Goal: Transaction & Acquisition: Purchase product/service

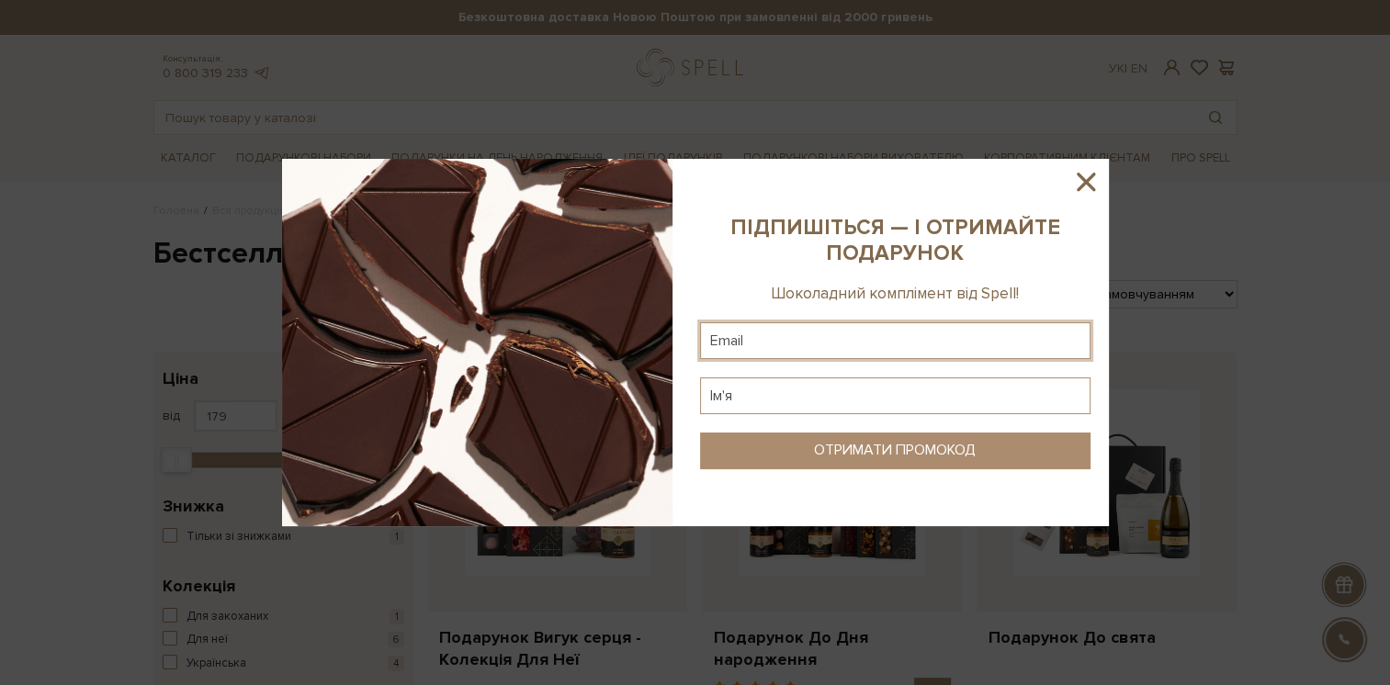
click at [868, 348] on input "text" at bounding box center [895, 340] width 390 height 37
type input "[EMAIL_ADDRESS][DOMAIN_NAME]"
click at [800, 386] on input "text" at bounding box center [895, 396] width 390 height 37
type input "іван"
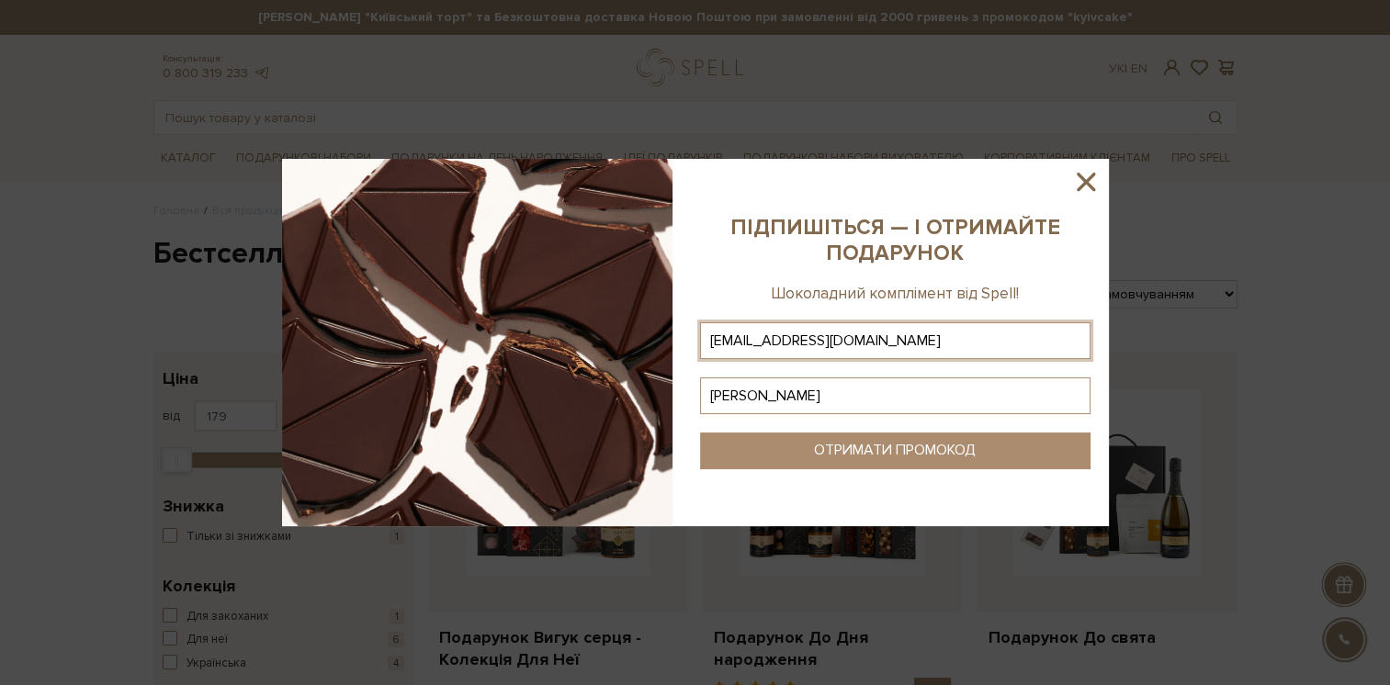
click at [853, 460] on button "ОТРИМАТИ ПРОМОКОД" at bounding box center [895, 451] width 390 height 37
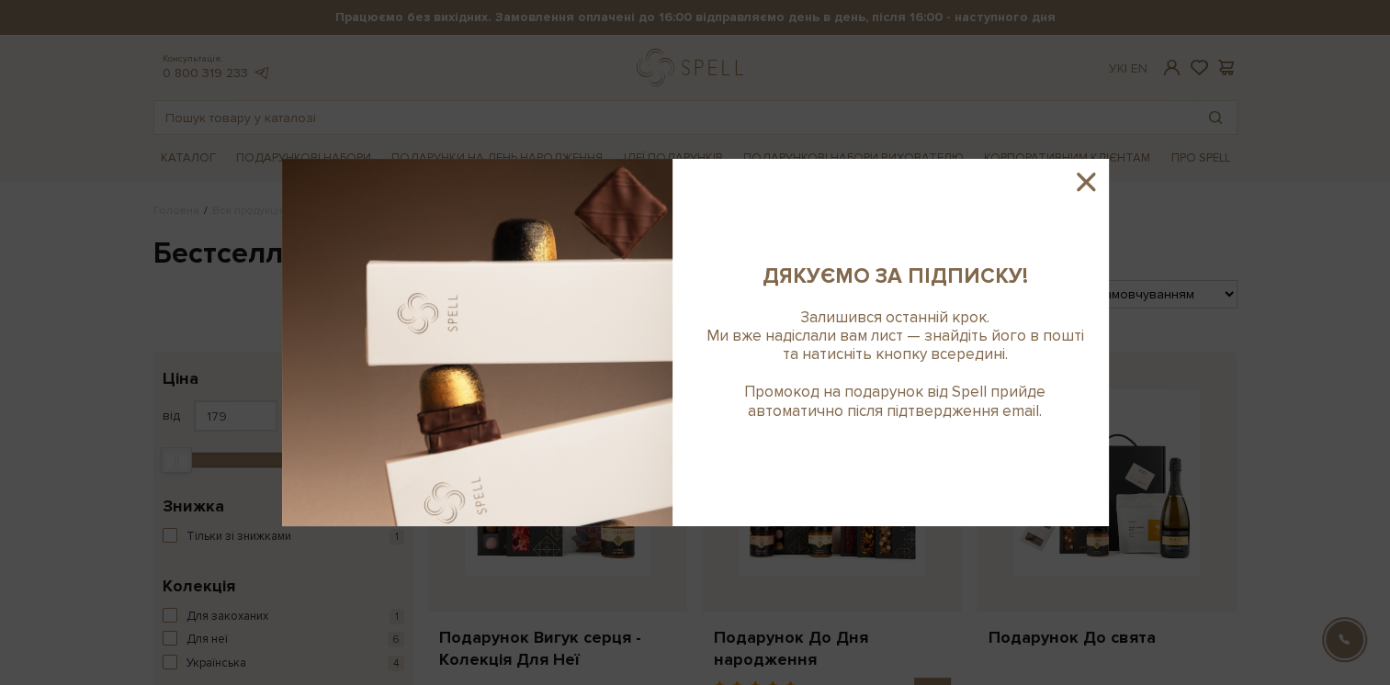
click at [1087, 177] on icon at bounding box center [1085, 181] width 31 height 31
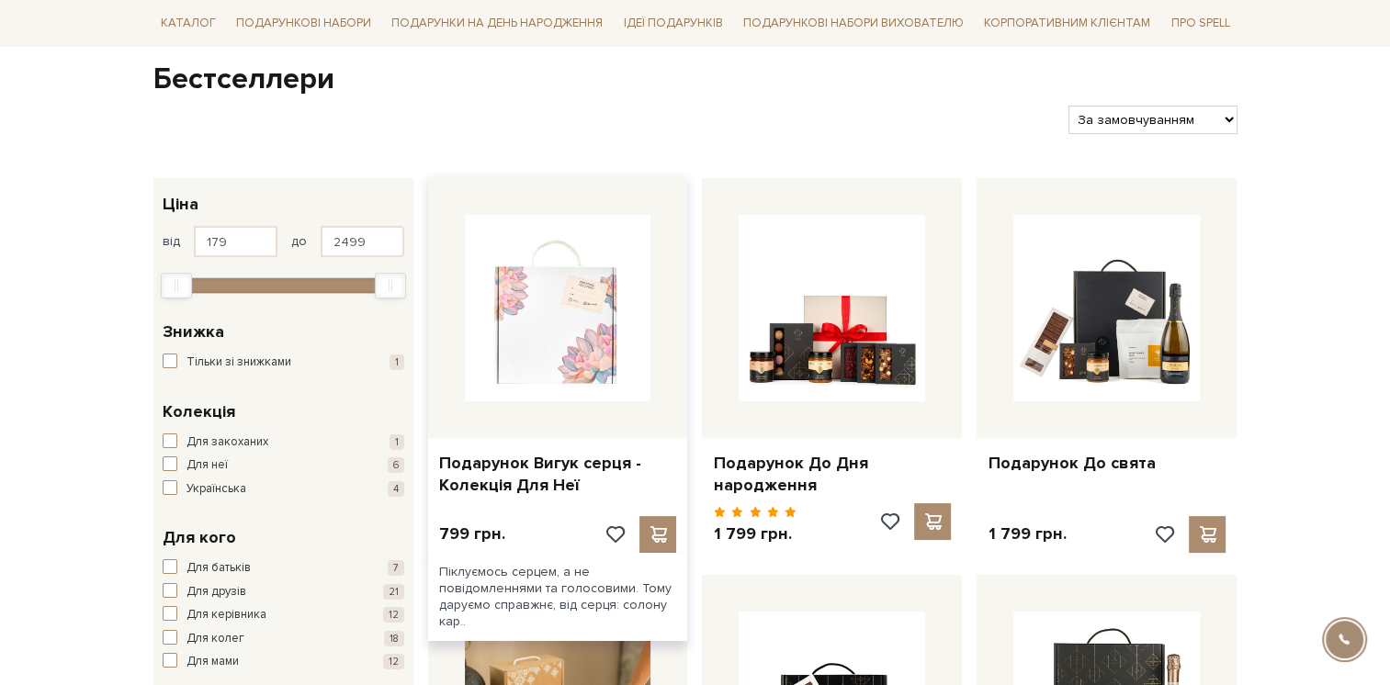
scroll to position [184, 0]
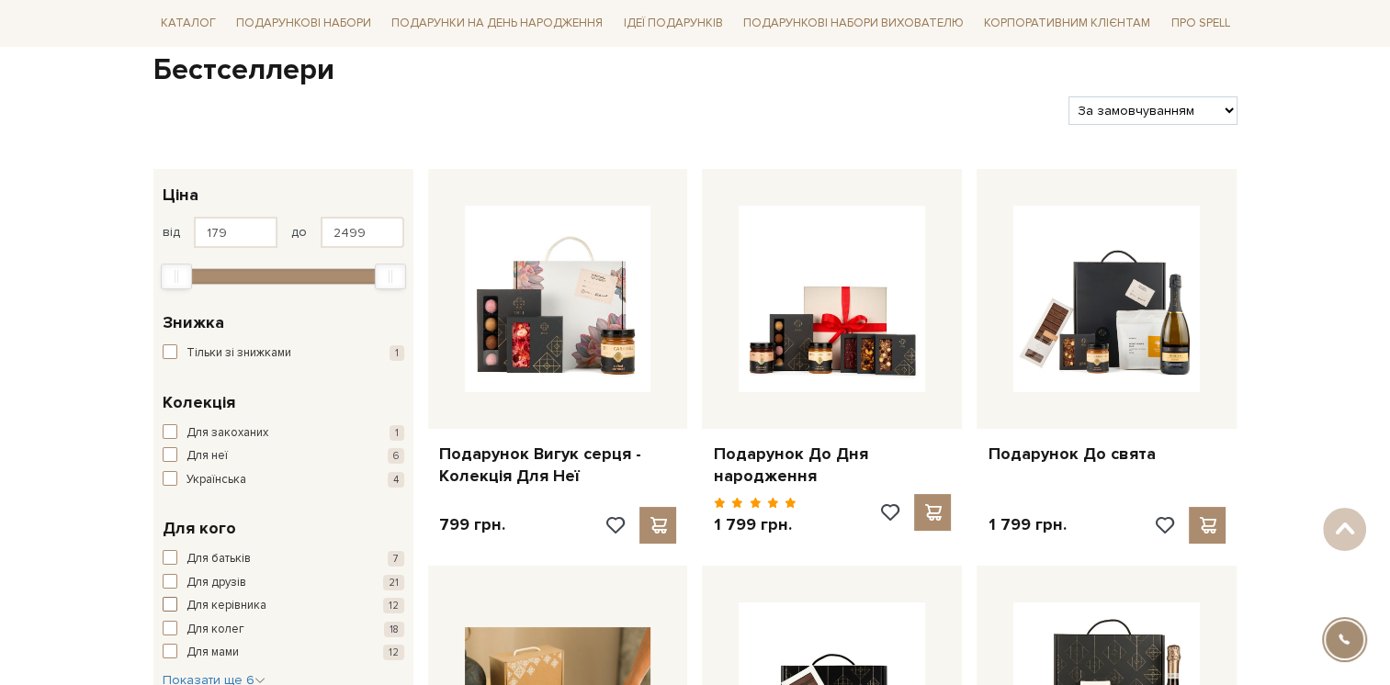
click at [163, 607] on span "button" at bounding box center [170, 604] width 15 height 15
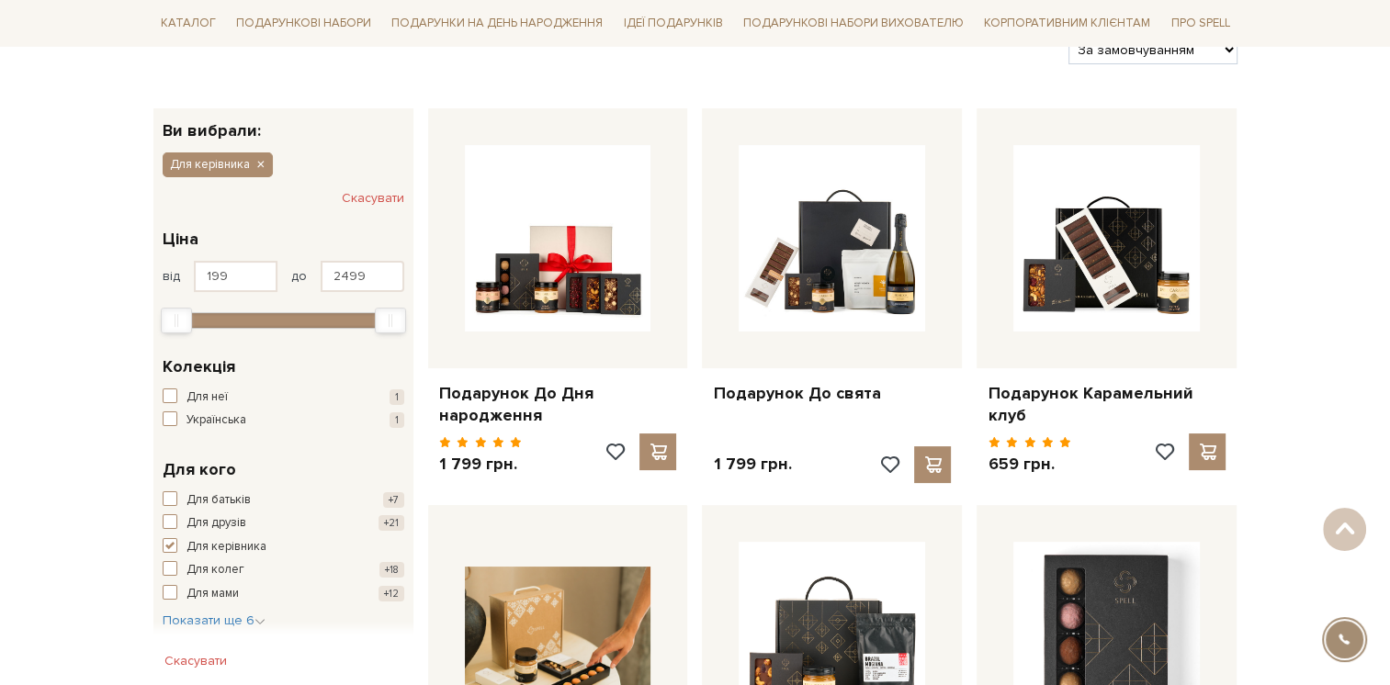
scroll to position [367, 0]
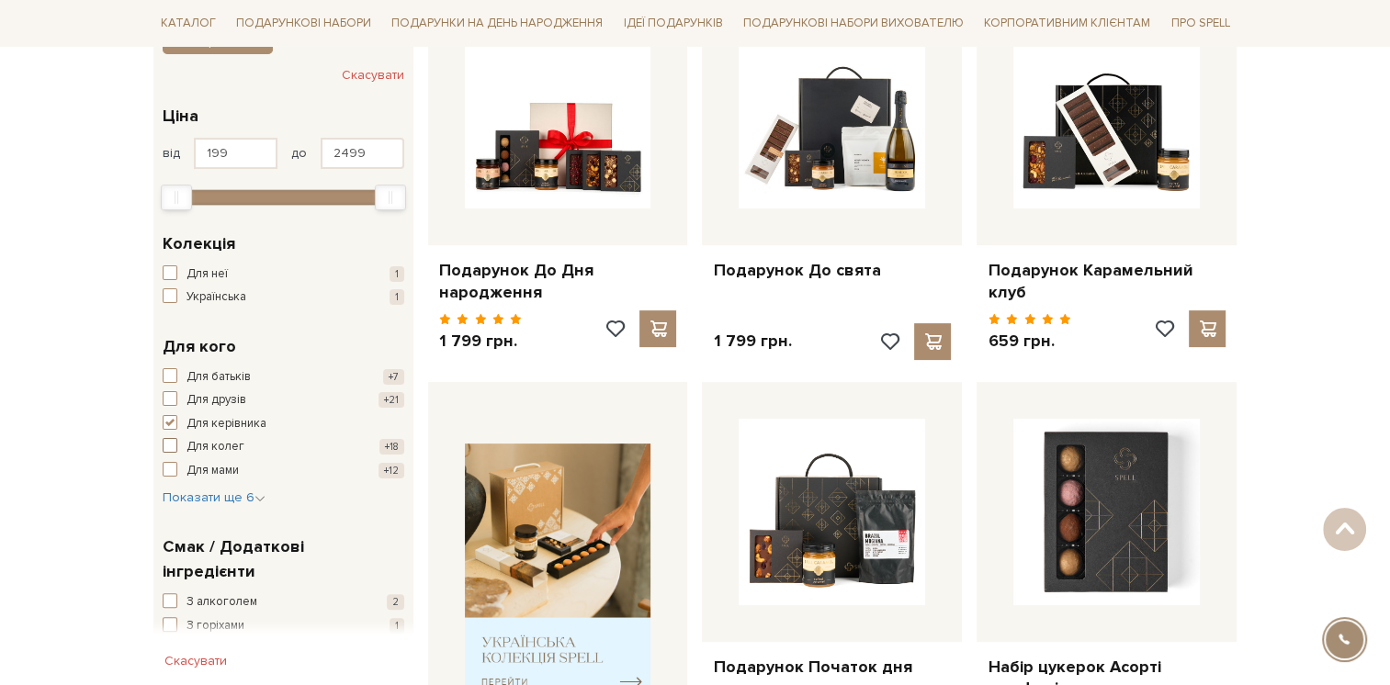
click at [178, 446] on button "Для колег +18" at bounding box center [284, 447] width 242 height 18
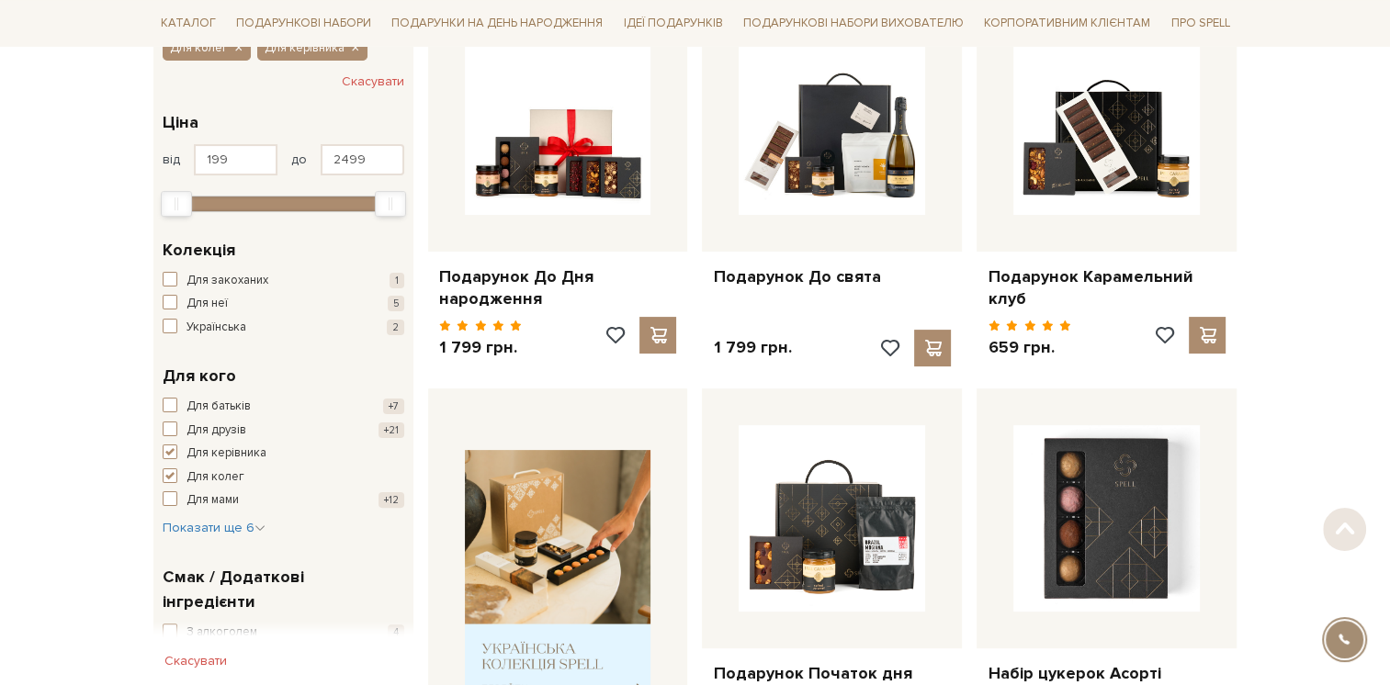
scroll to position [367, 0]
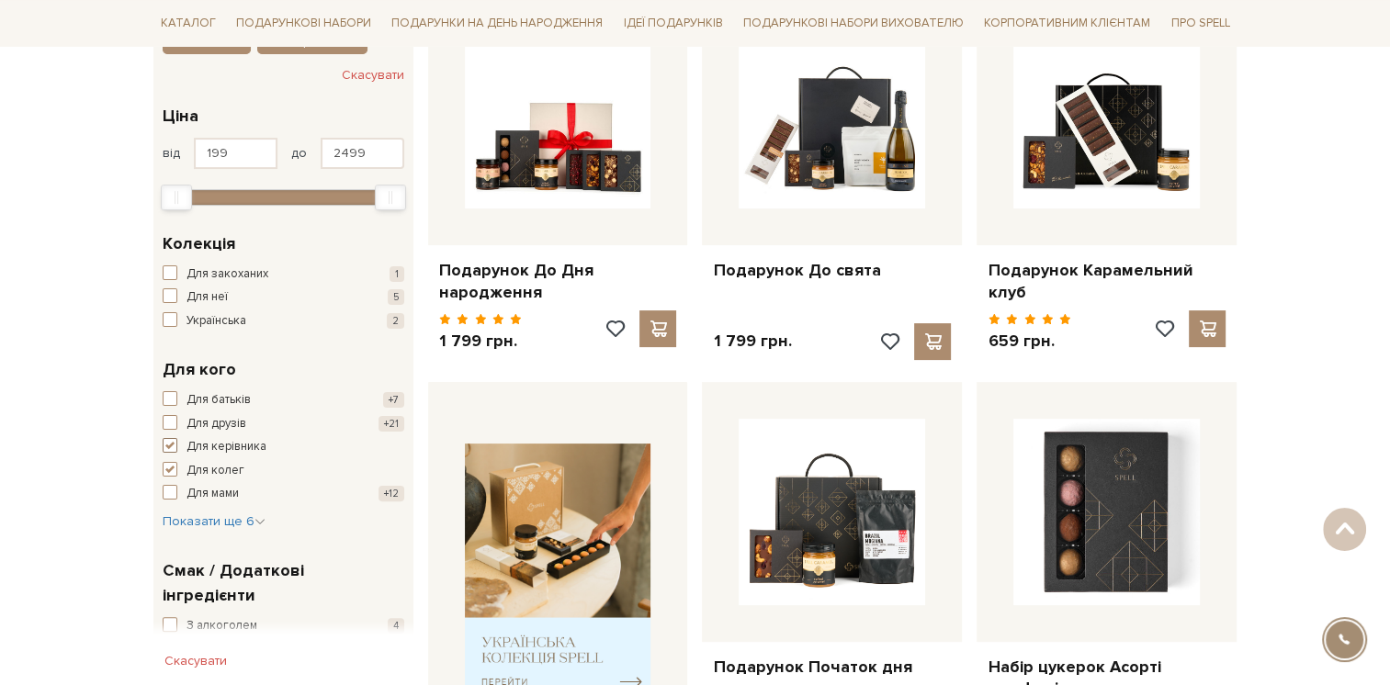
click at [173, 446] on span "button" at bounding box center [170, 445] width 15 height 15
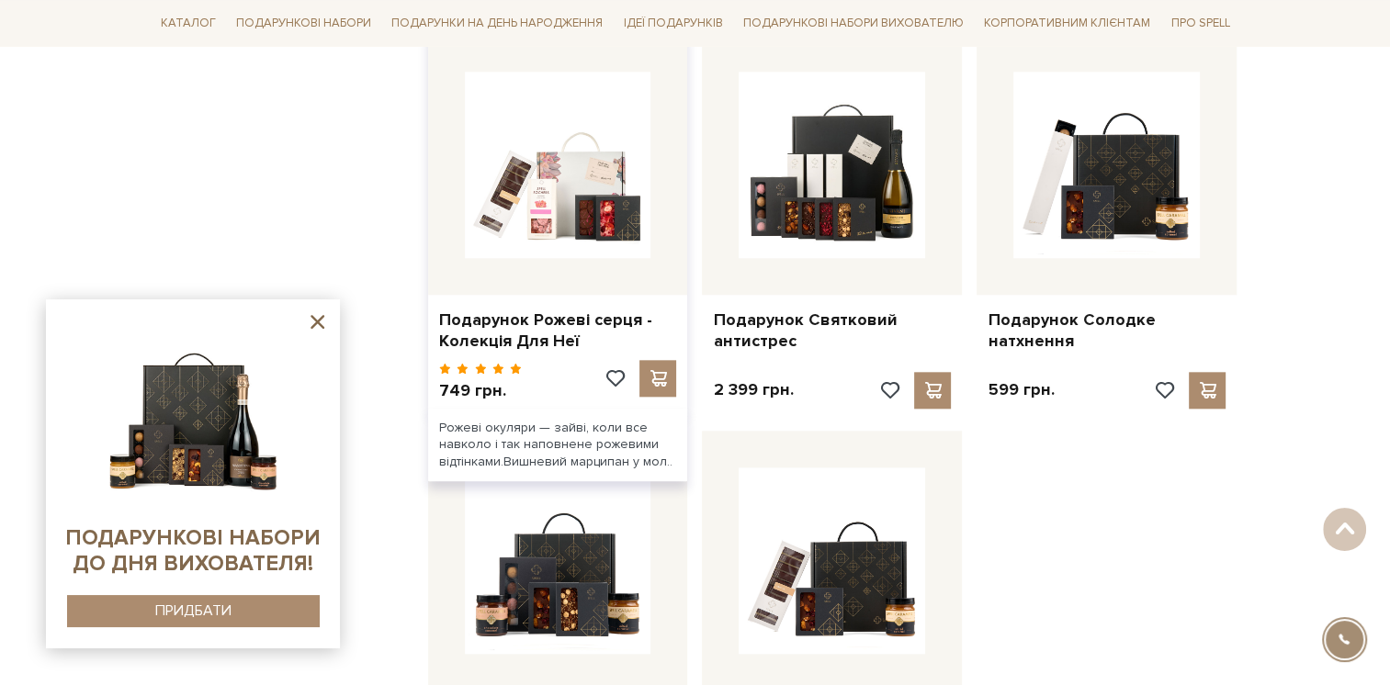
scroll to position [2113, 0]
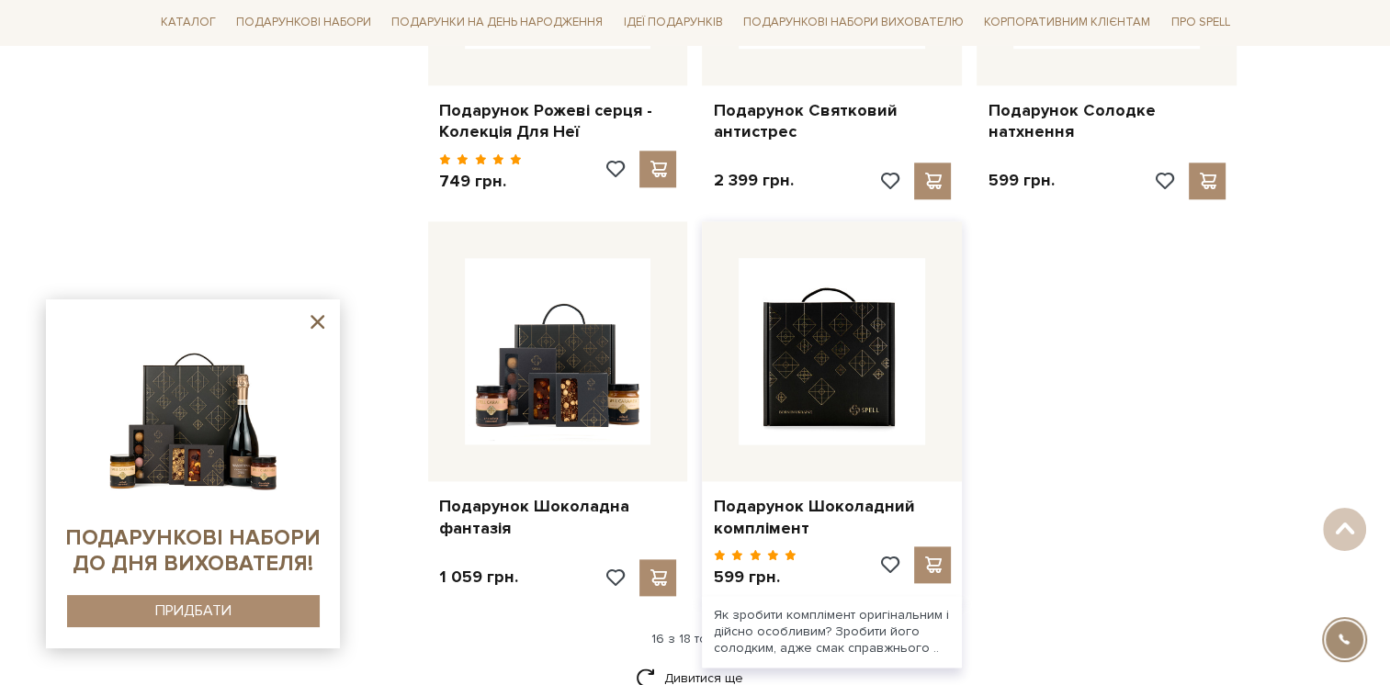
drag, startPoint x: 801, startPoint y: 391, endPoint x: 788, endPoint y: 381, distance: 16.4
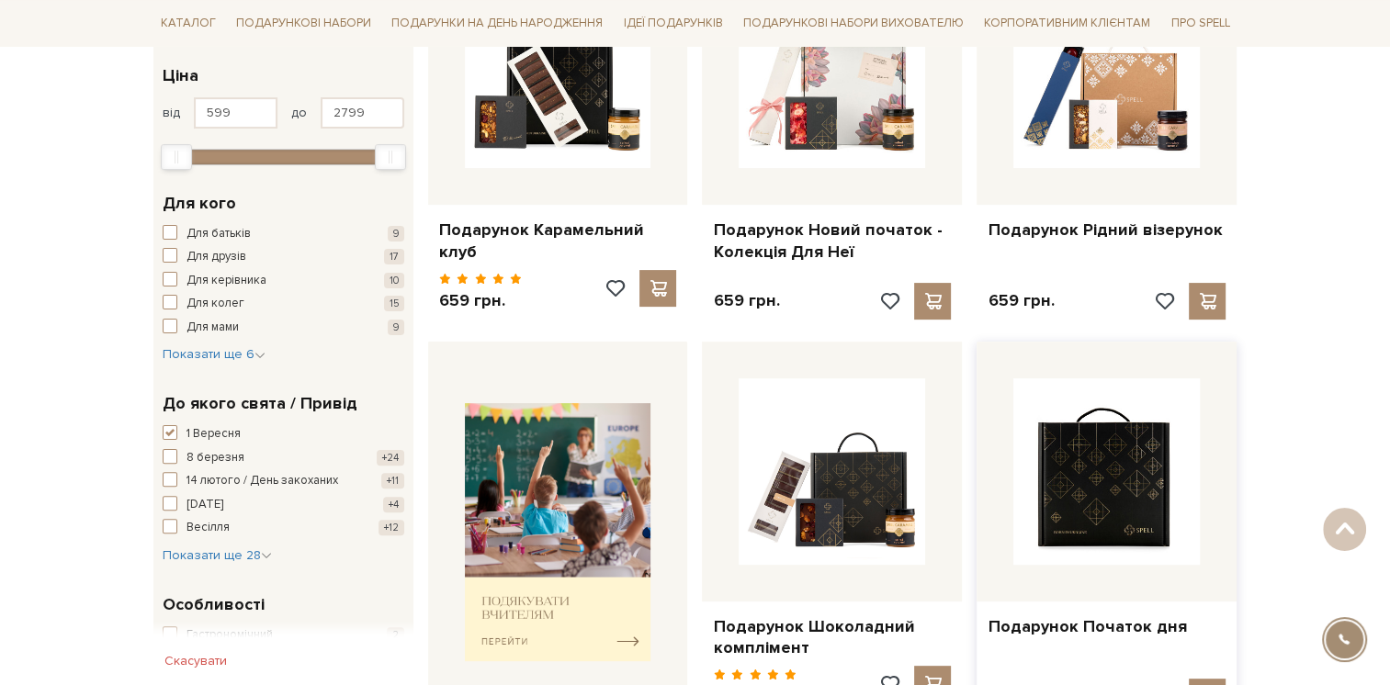
scroll to position [367, 0]
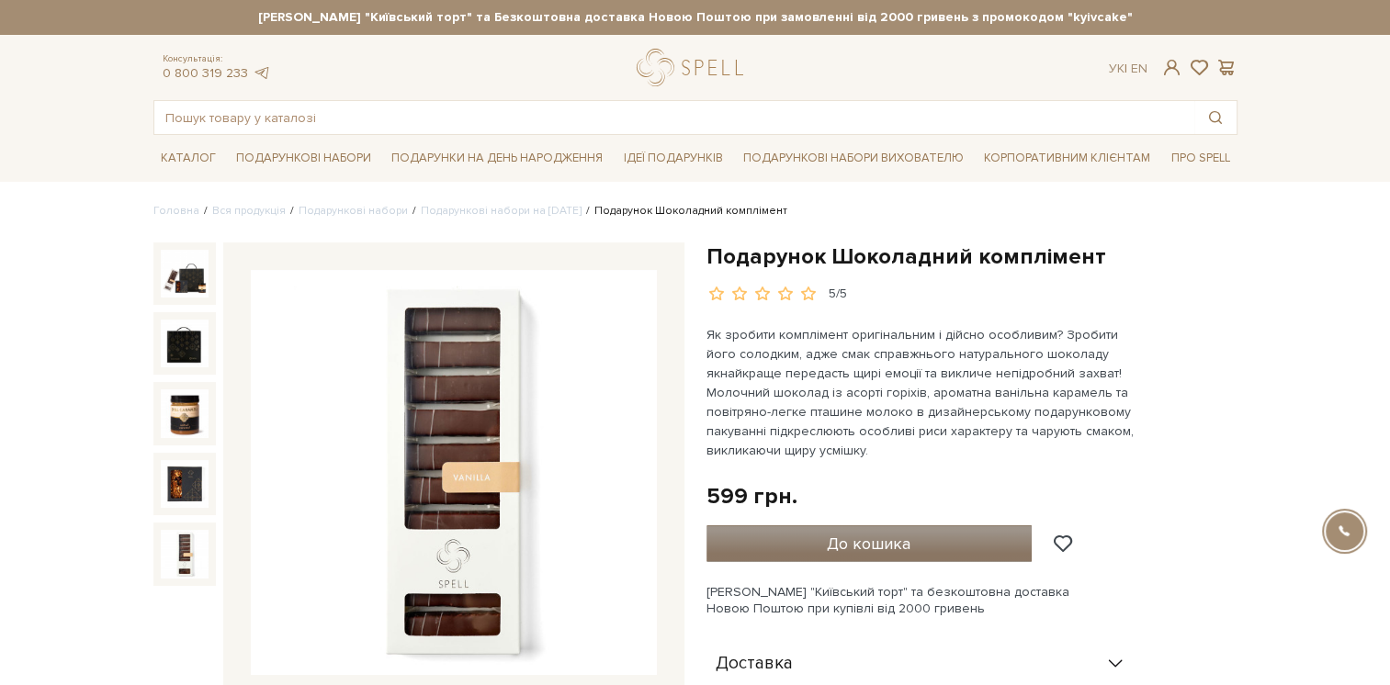
click at [829, 549] on span "До кошика" at bounding box center [869, 544] width 84 height 20
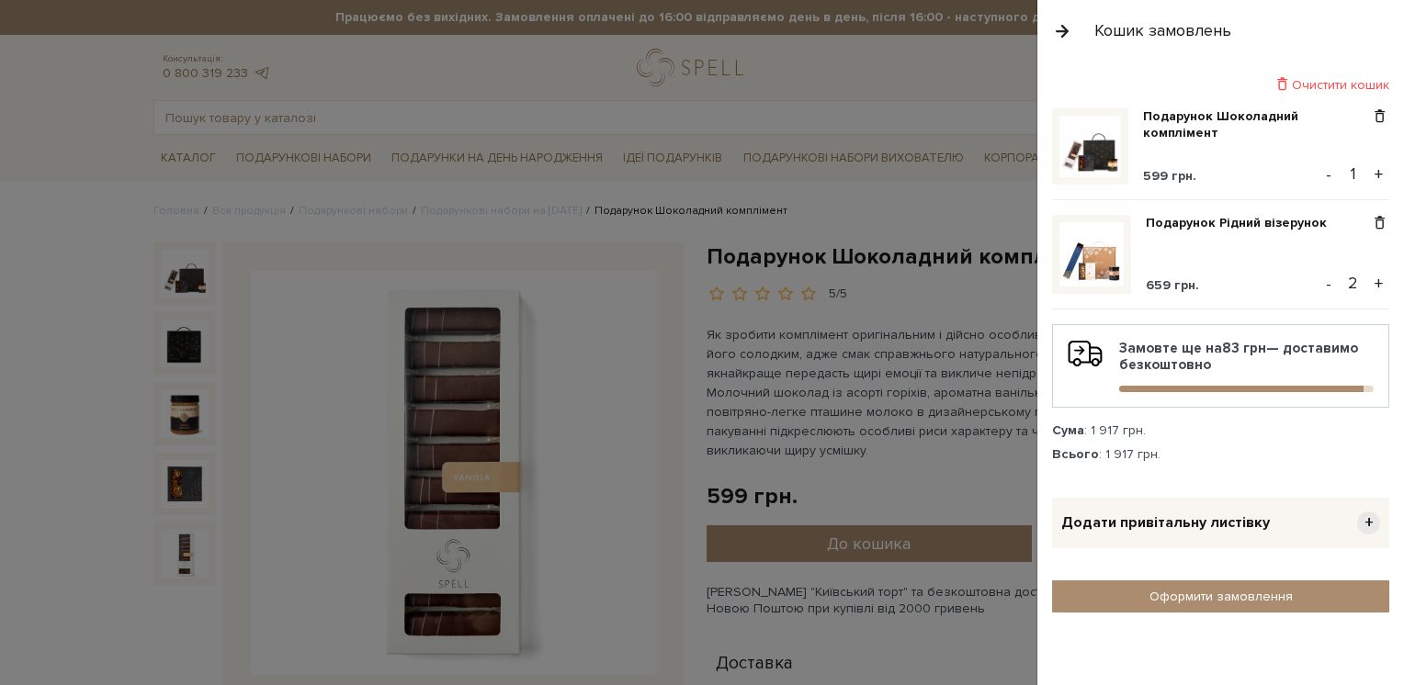
click at [1370, 178] on button "+" at bounding box center [1378, 175] width 21 height 28
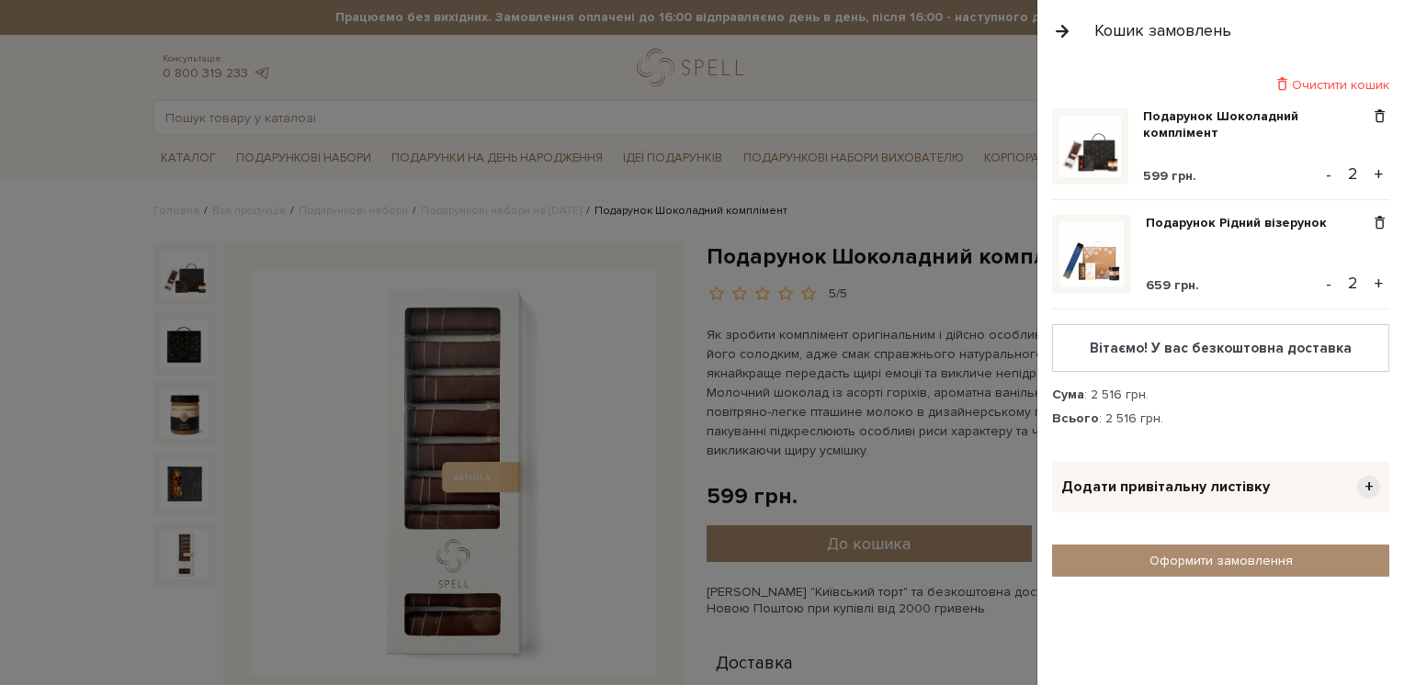
click at [1379, 277] on button "+" at bounding box center [1378, 284] width 21 height 28
click at [1380, 170] on button "+" at bounding box center [1378, 175] width 21 height 28
click at [1326, 167] on button "-" at bounding box center [1328, 175] width 18 height 28
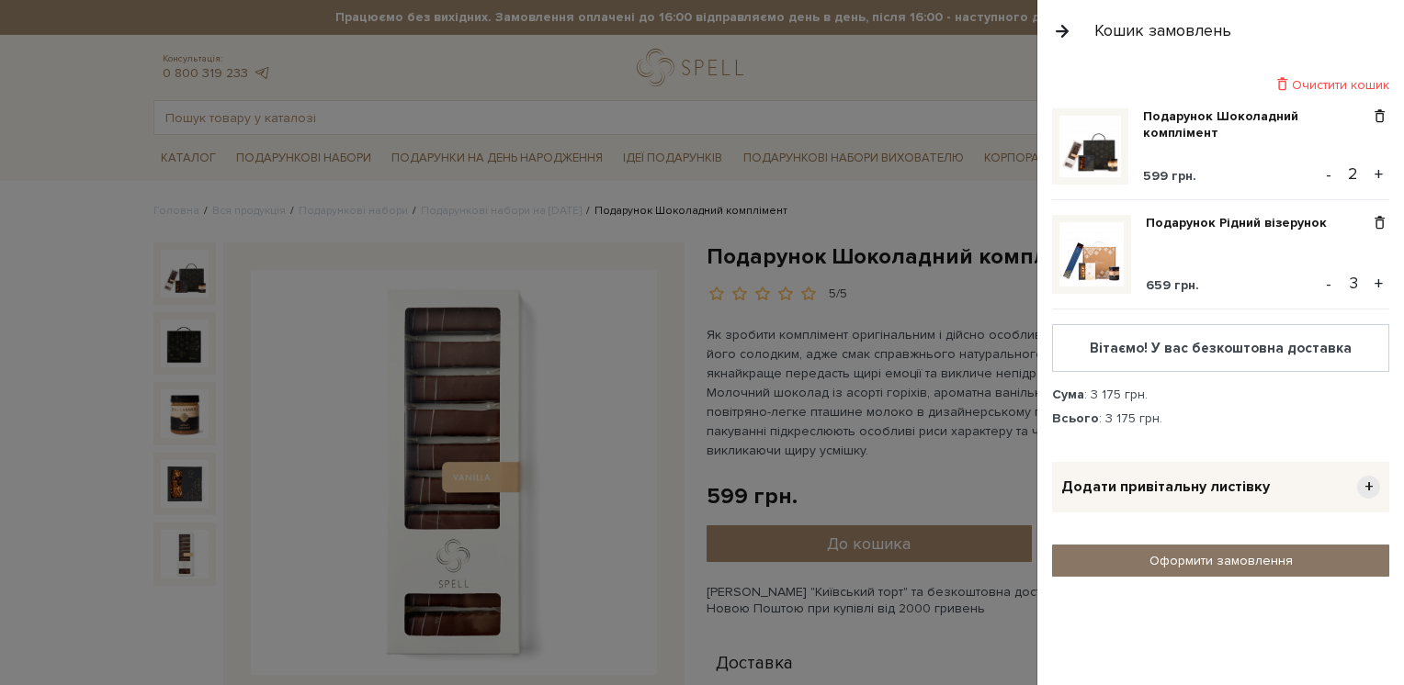
click at [1160, 562] on link "Оформити замовлення" at bounding box center [1220, 561] width 337 height 32
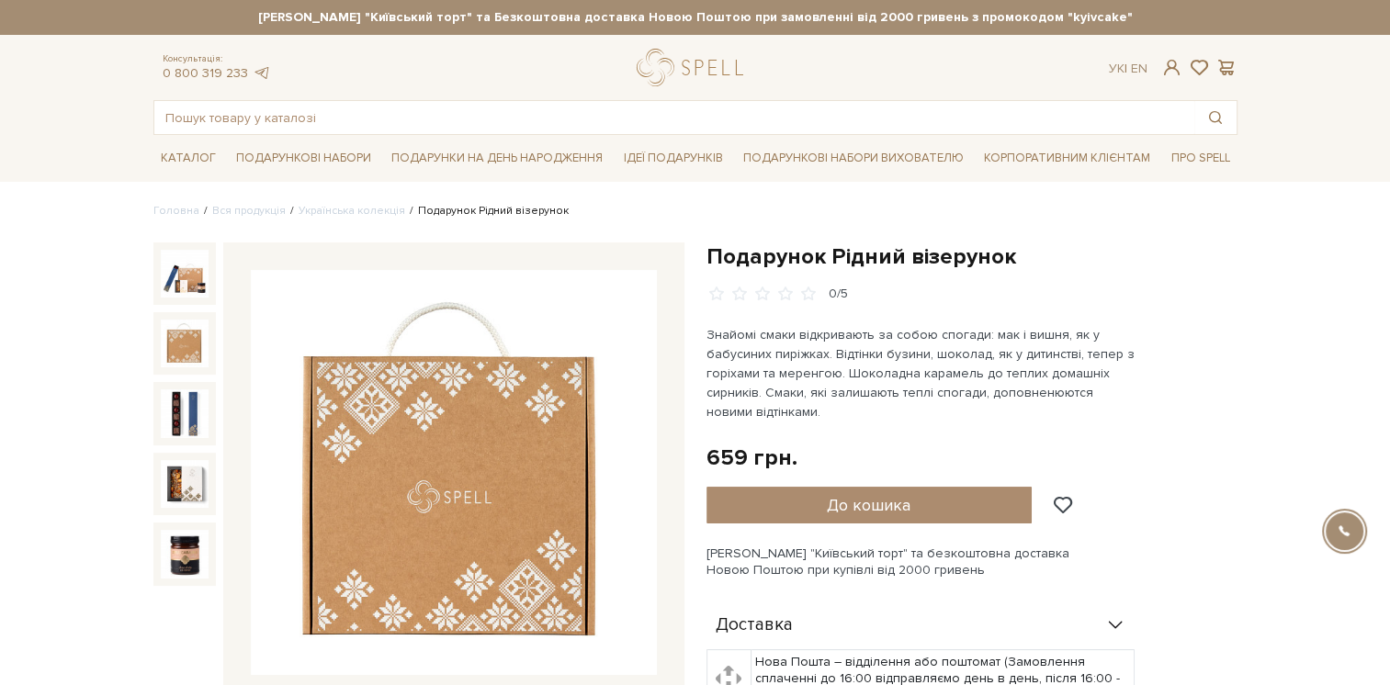
click at [174, 362] on img at bounding box center [185, 344] width 48 height 48
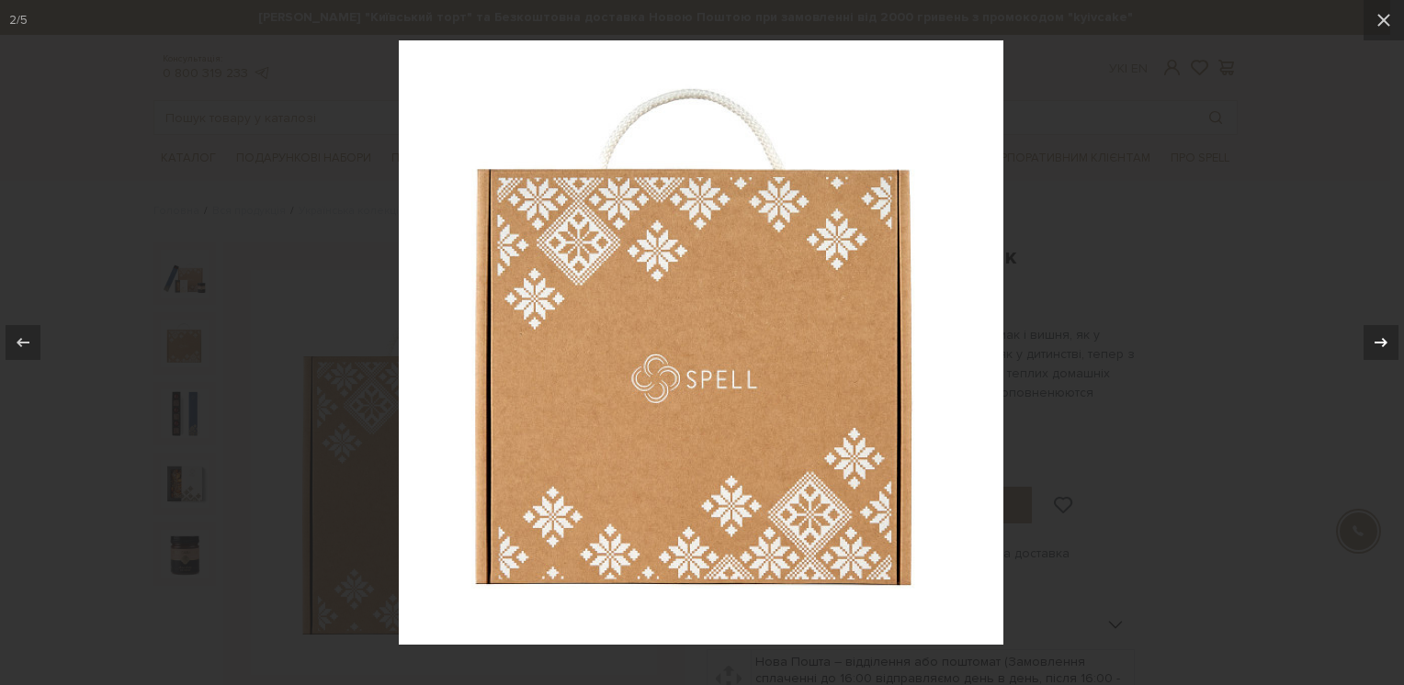
click at [1380, 337] on icon at bounding box center [1381, 343] width 22 height 22
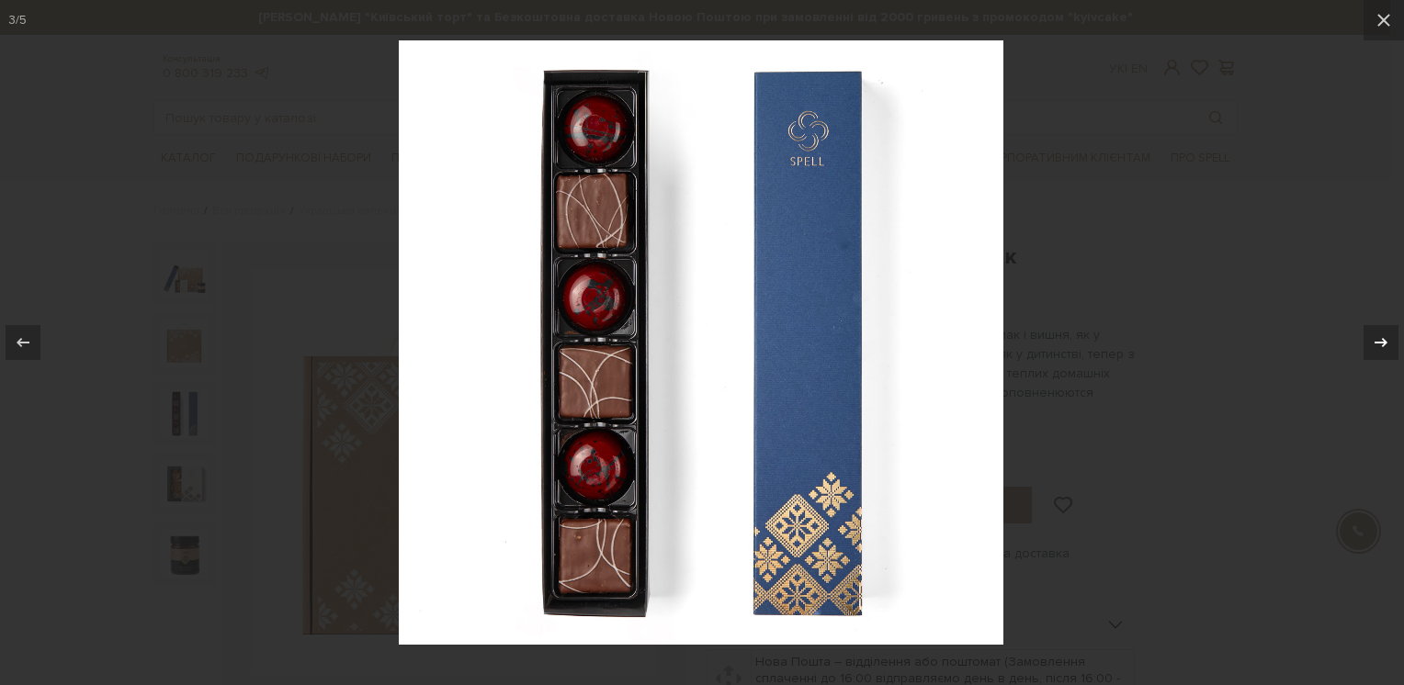
click at [1380, 337] on icon at bounding box center [1381, 343] width 22 height 22
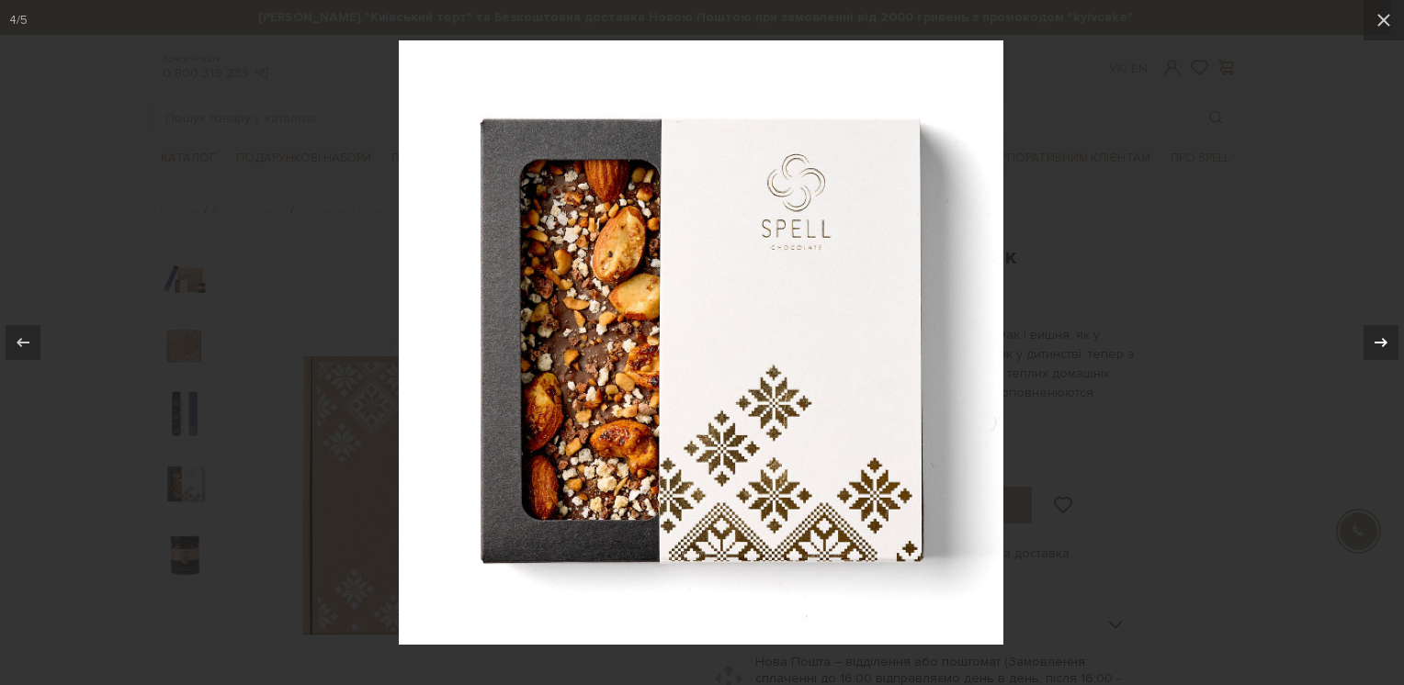
click at [1380, 337] on icon at bounding box center [1381, 343] width 22 height 22
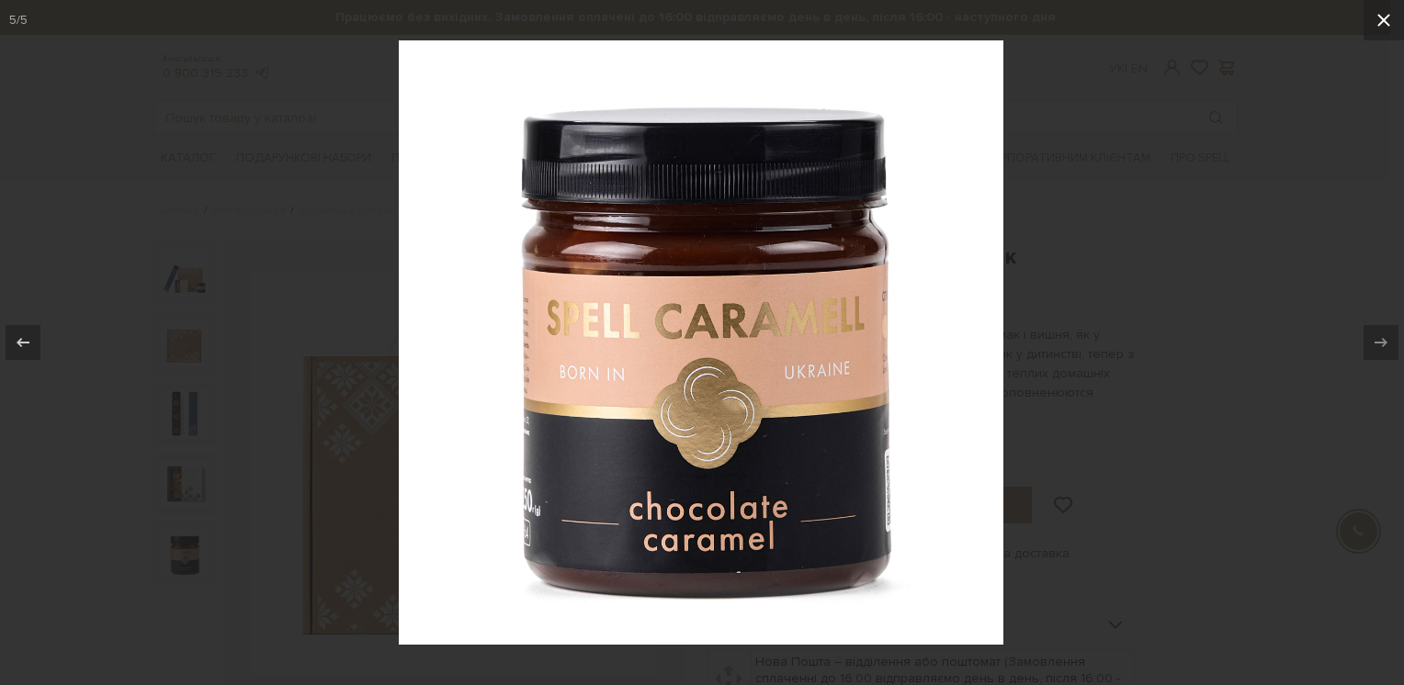
click at [1382, 29] on icon at bounding box center [1383, 20] width 22 height 22
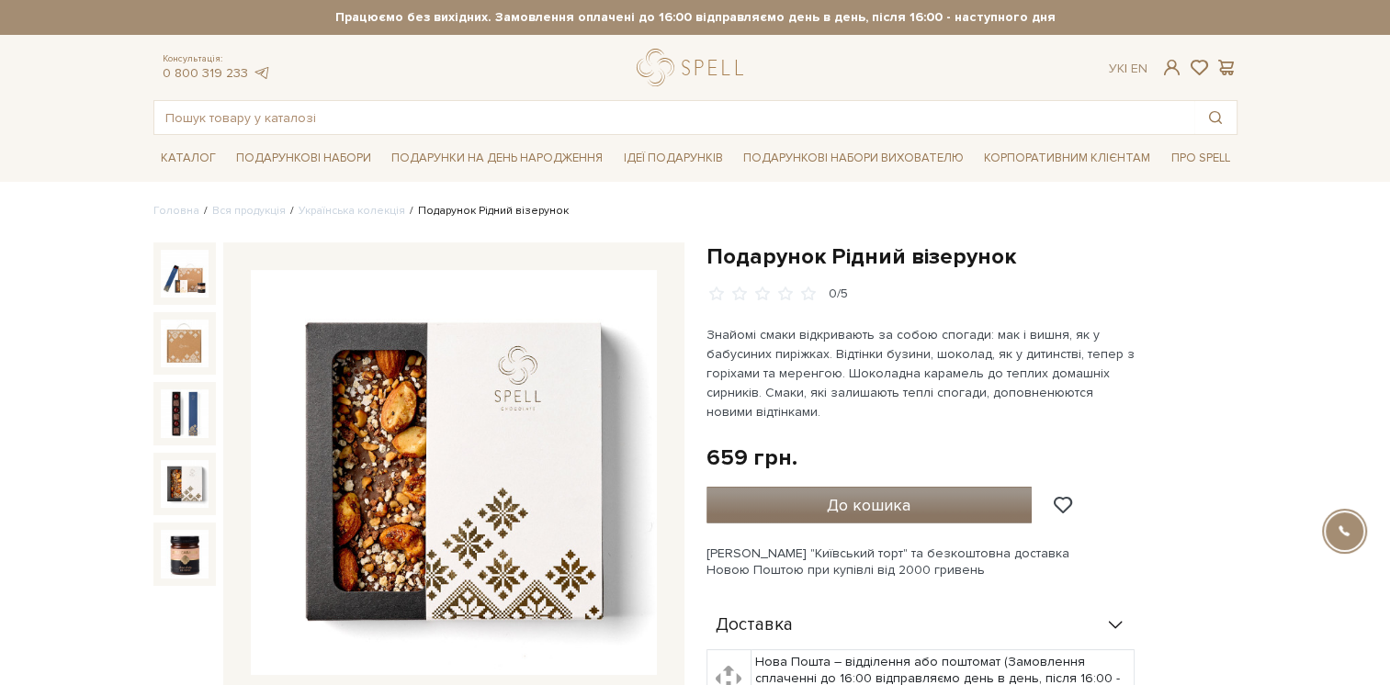
click at [873, 496] on span "До кошика" at bounding box center [869, 505] width 84 height 20
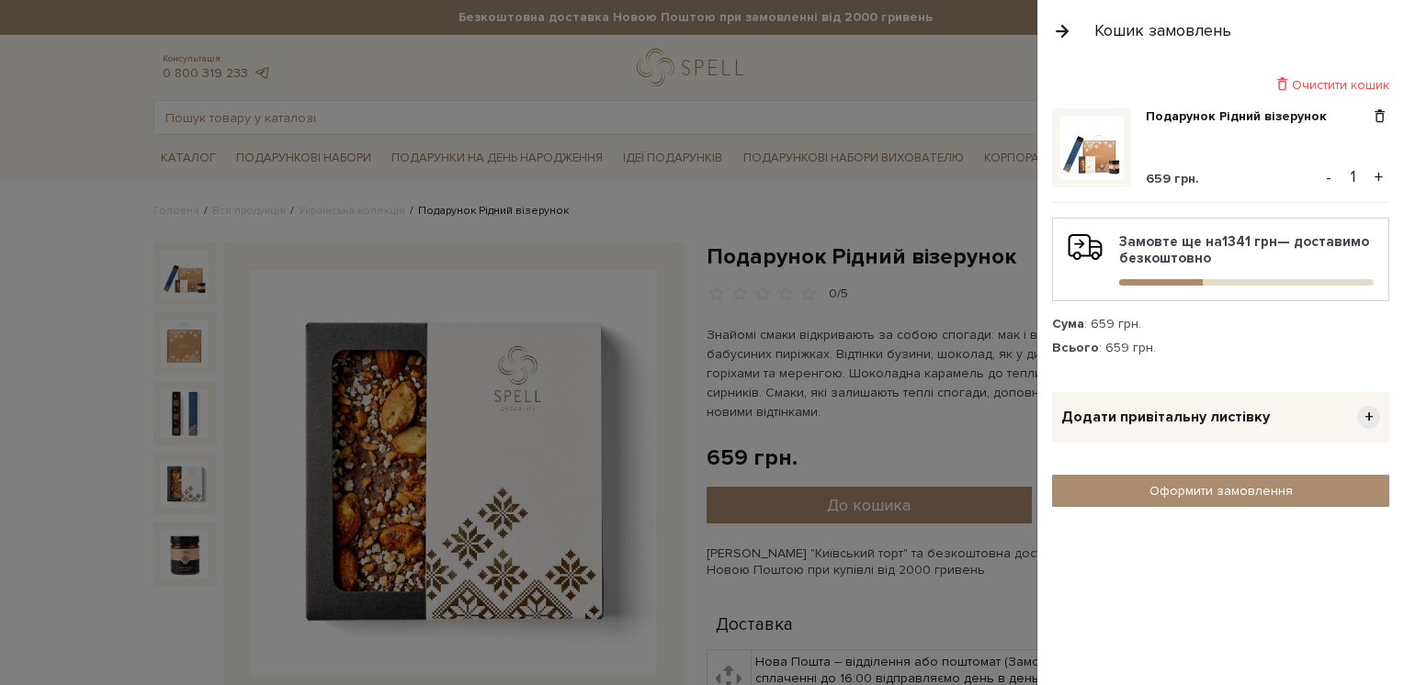
click at [1382, 168] on button "+" at bounding box center [1378, 178] width 21 height 28
click at [1060, 39] on button "button" at bounding box center [1062, 31] width 20 height 32
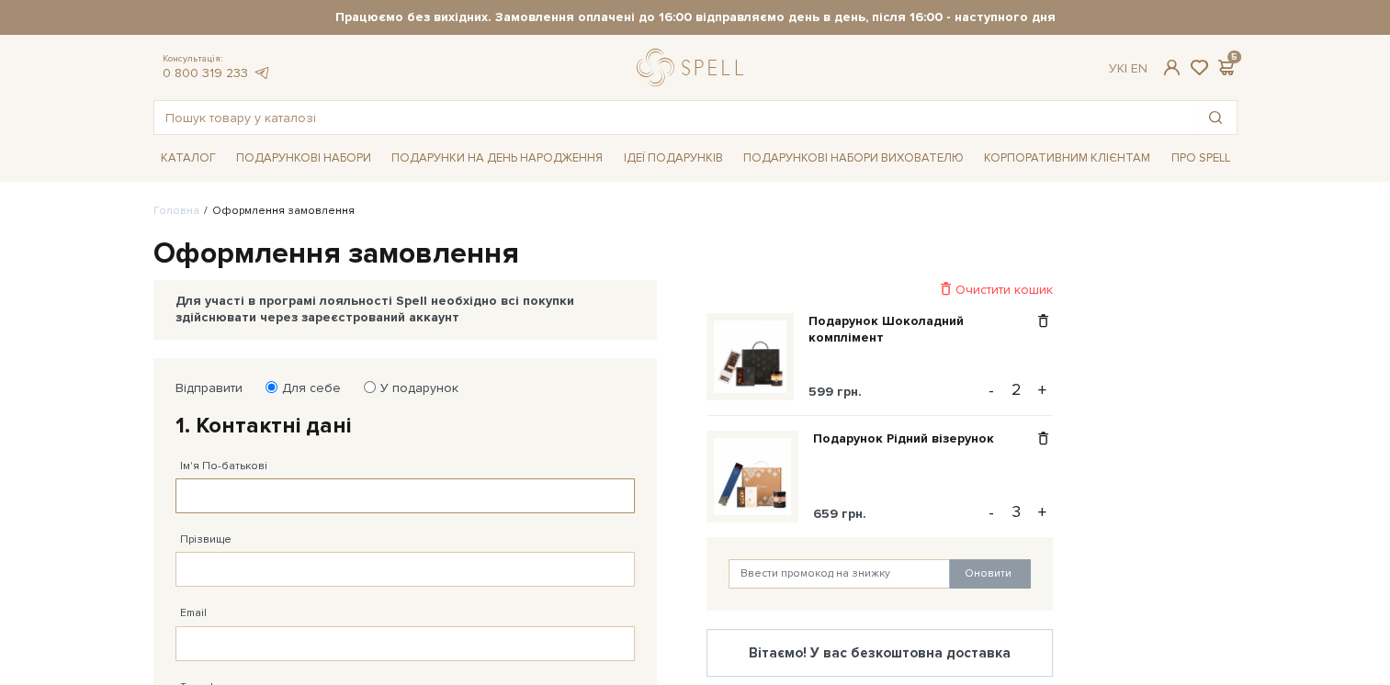
click at [283, 503] on input "Ім'я По-батькові" at bounding box center [404, 496] width 459 height 35
type input "[PERSON_NAME]"
type input "Lagovskyi"
type input "[EMAIL_ADDRESS][DOMAIN_NAME]"
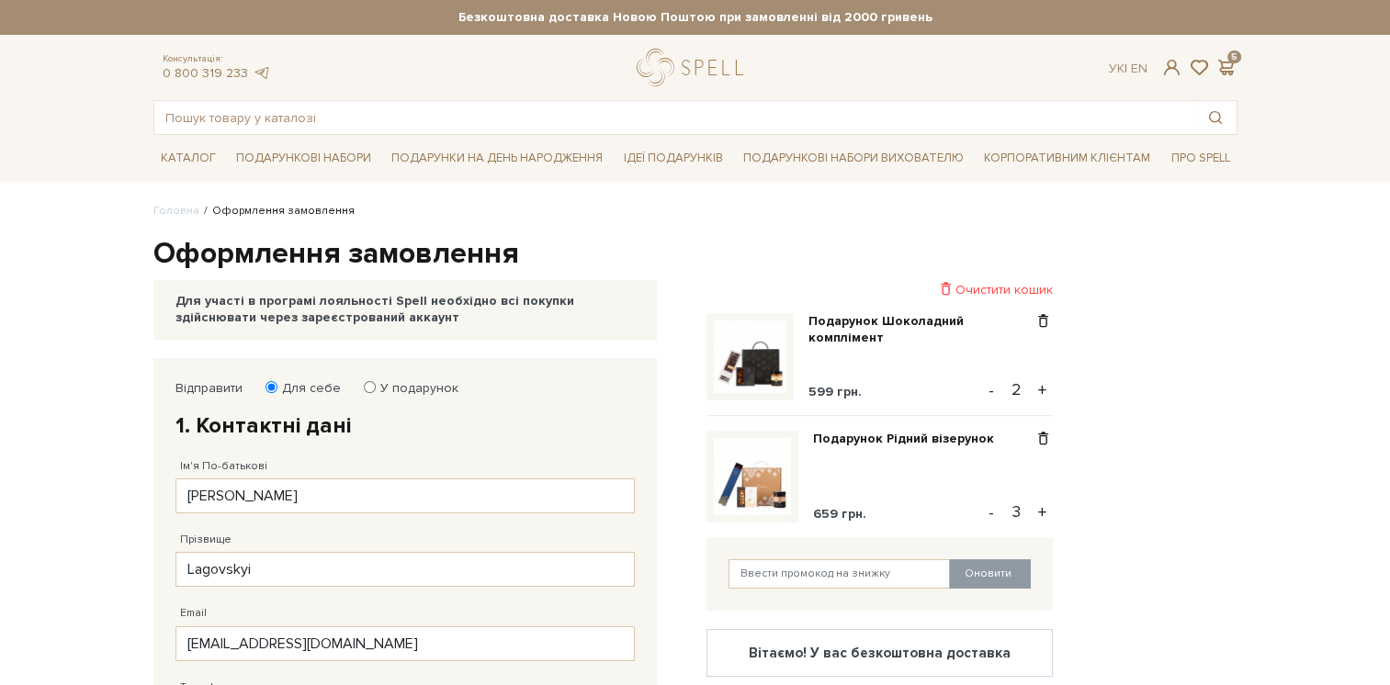
type input "[PHONE_NUMBER]"
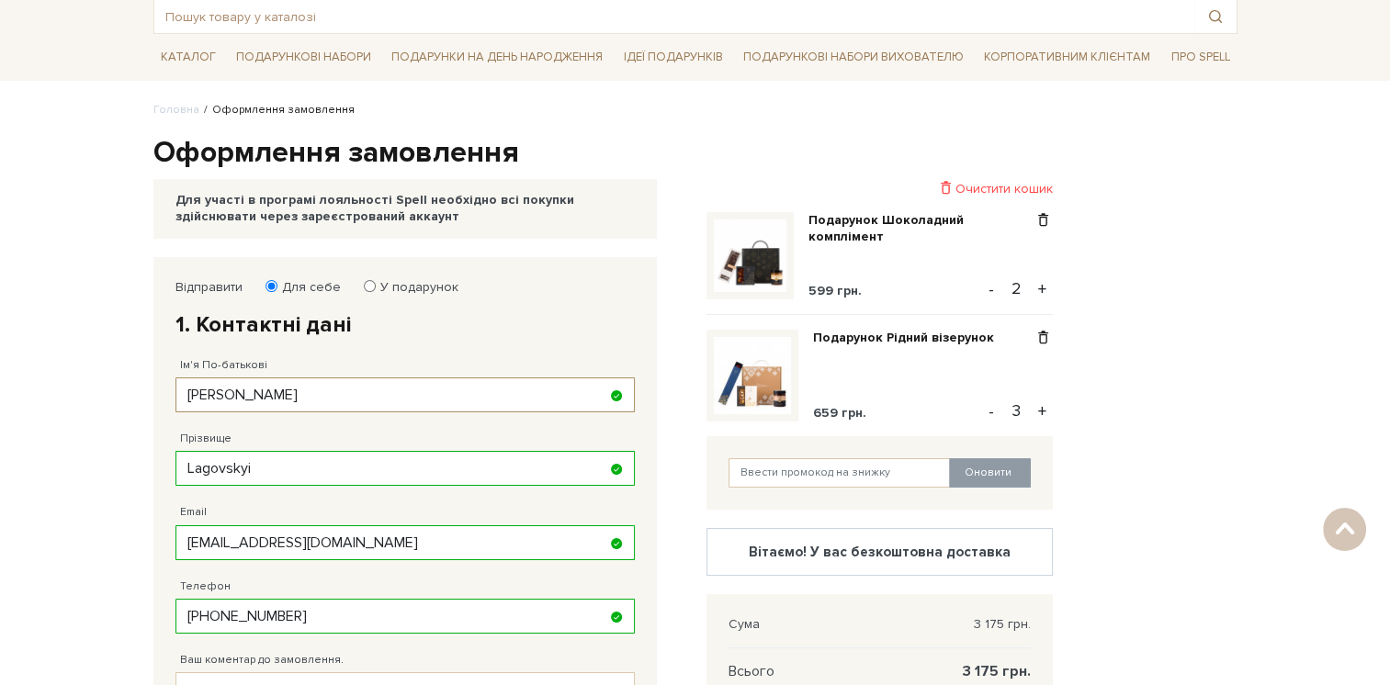
scroll to position [97, 0]
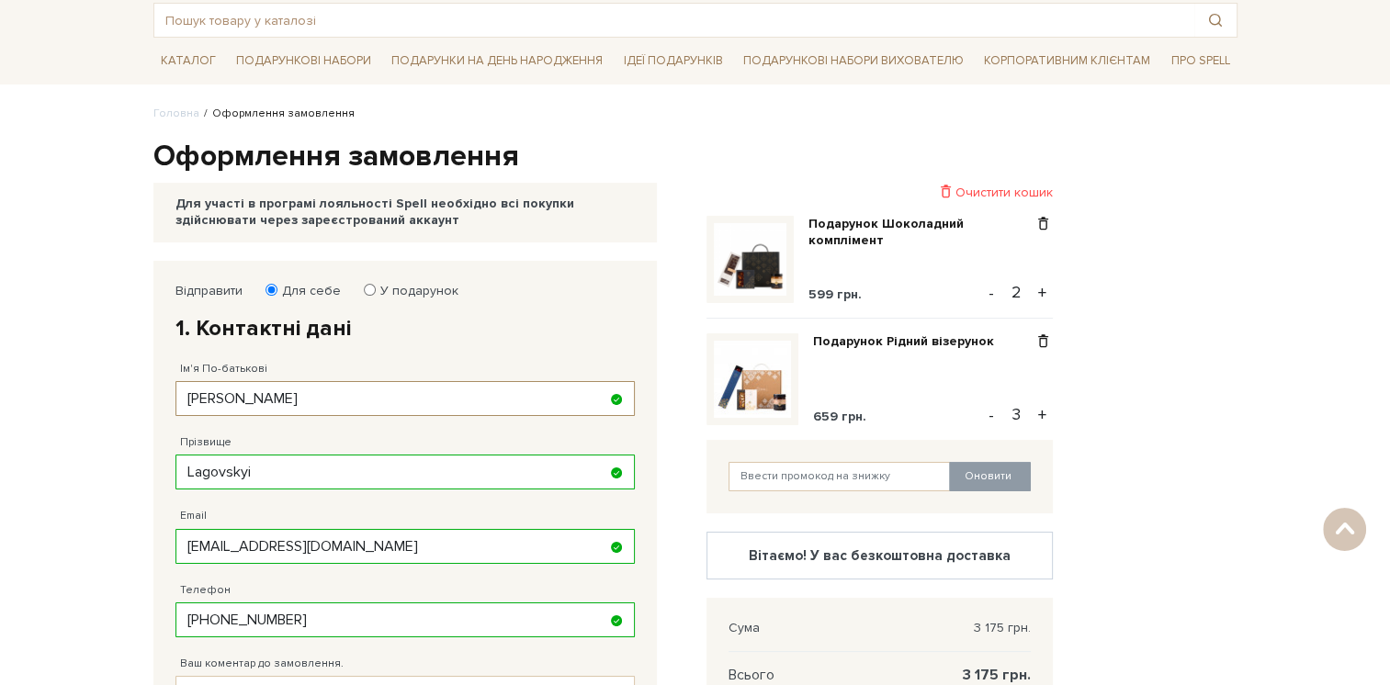
click at [366, 395] on input "[PERSON_NAME]" at bounding box center [404, 398] width 459 height 35
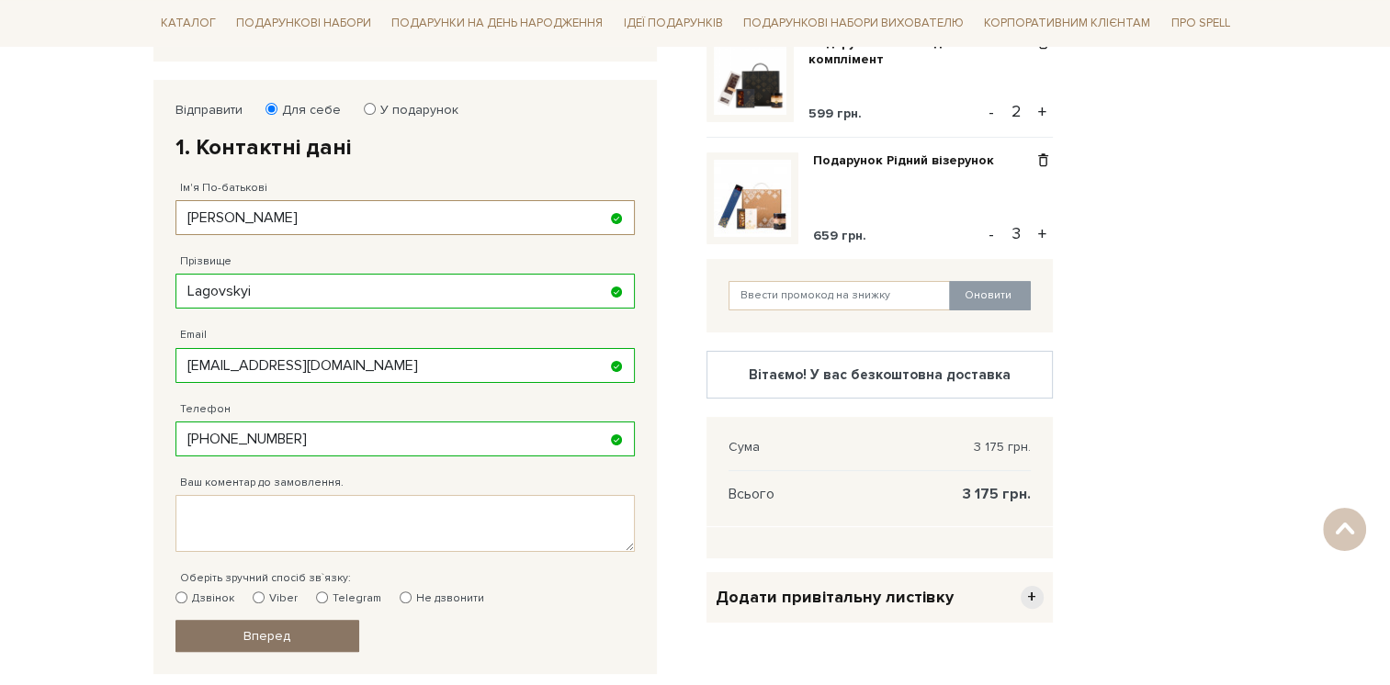
scroll to position [557, 0]
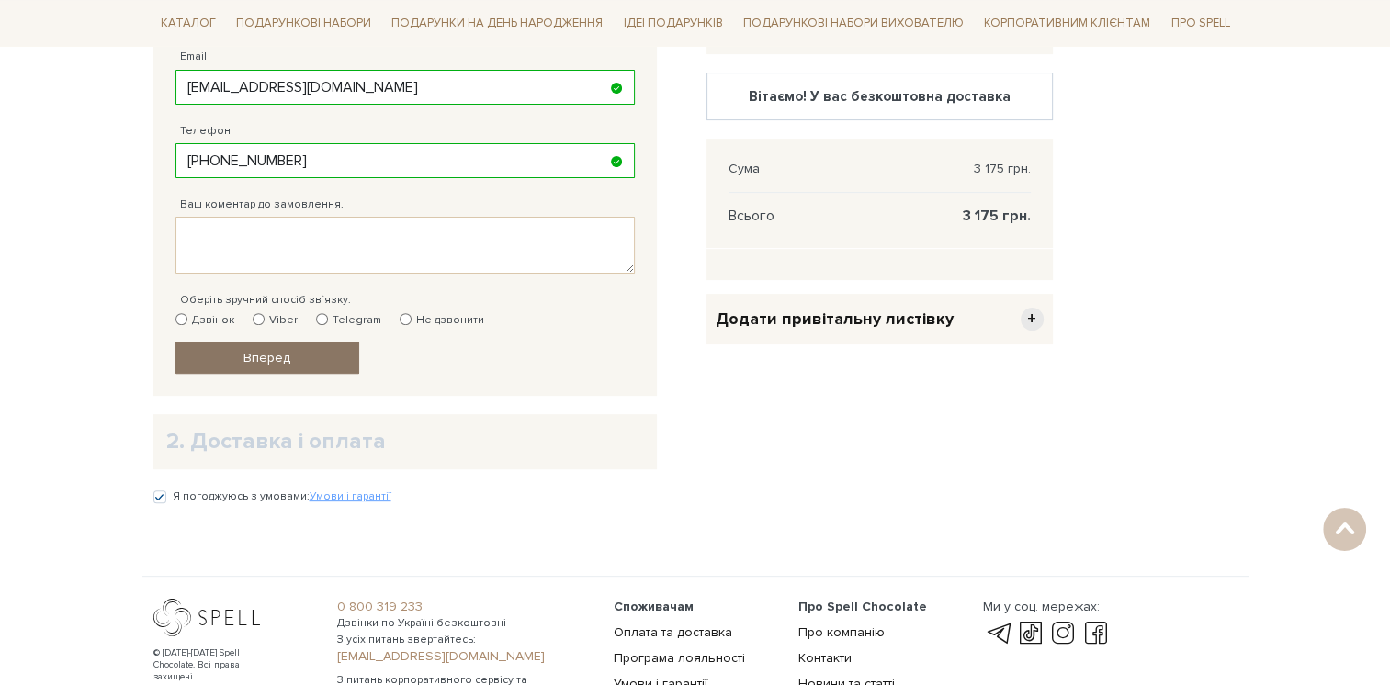
click at [278, 358] on span "Вперед" at bounding box center [266, 358] width 47 height 16
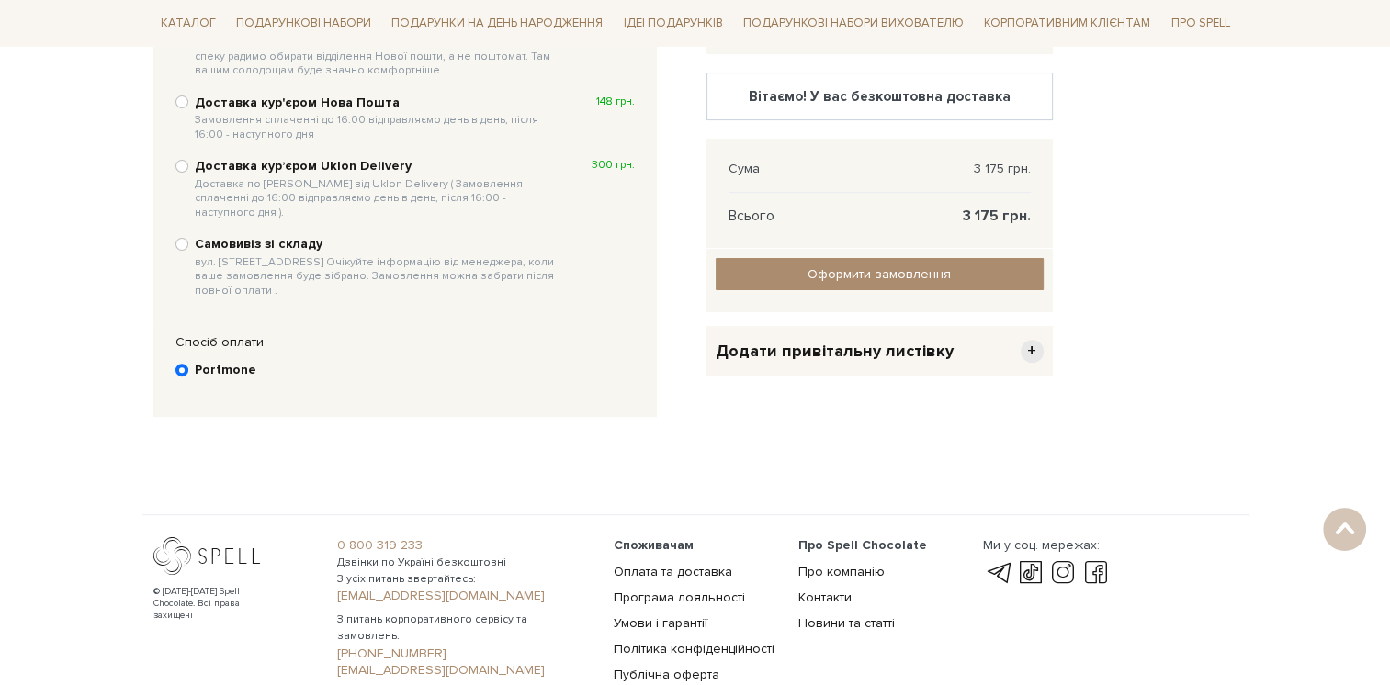
scroll to position [357, 0]
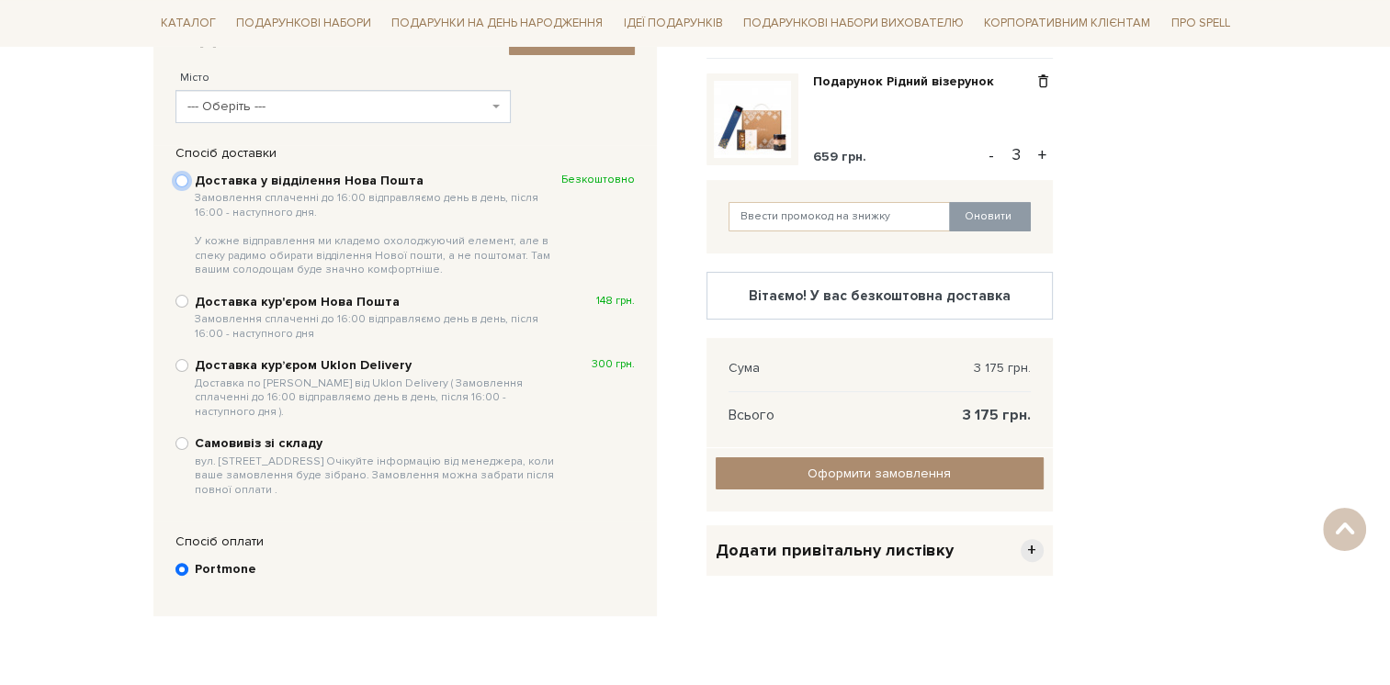
click at [179, 176] on input "Доставка у відділення Нова Пошта Замовлення сплаченні до 16:00 відправляємо ден…" at bounding box center [181, 181] width 13 height 13
radio input "true"
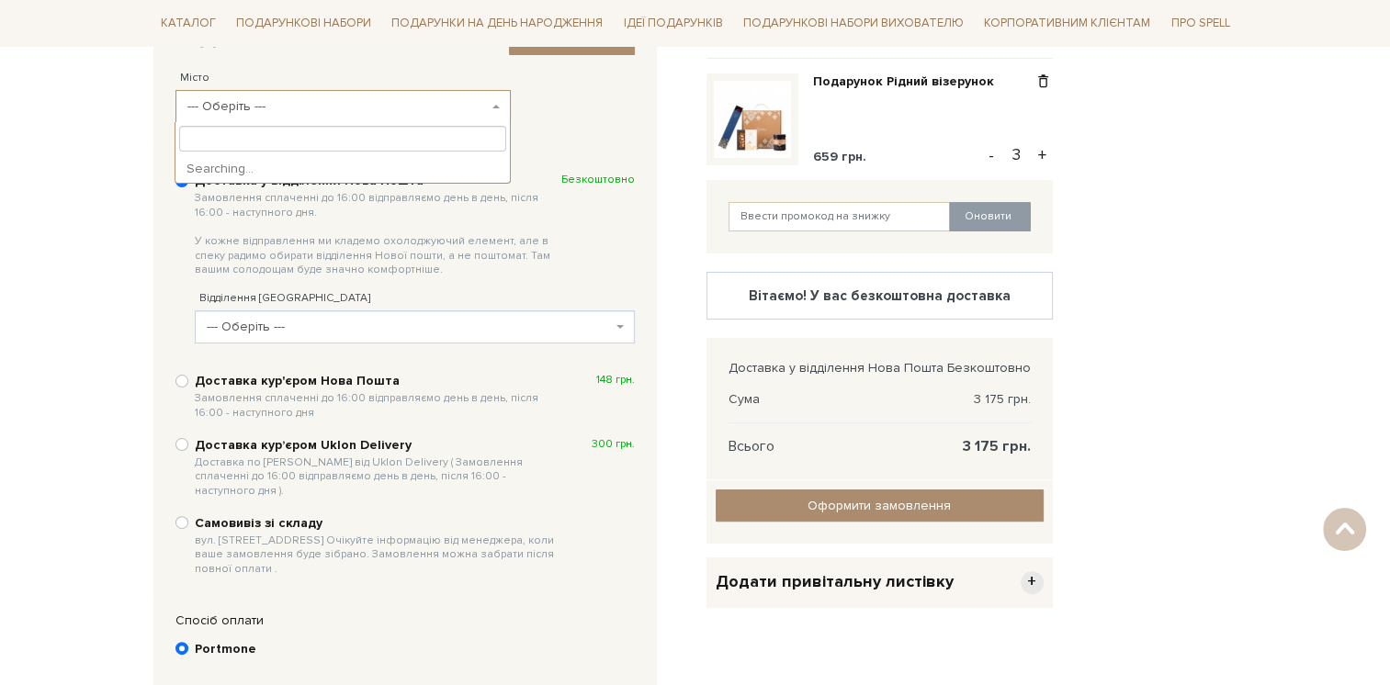
click at [275, 105] on span "--- Оберіть ---" at bounding box center [337, 106] width 300 height 18
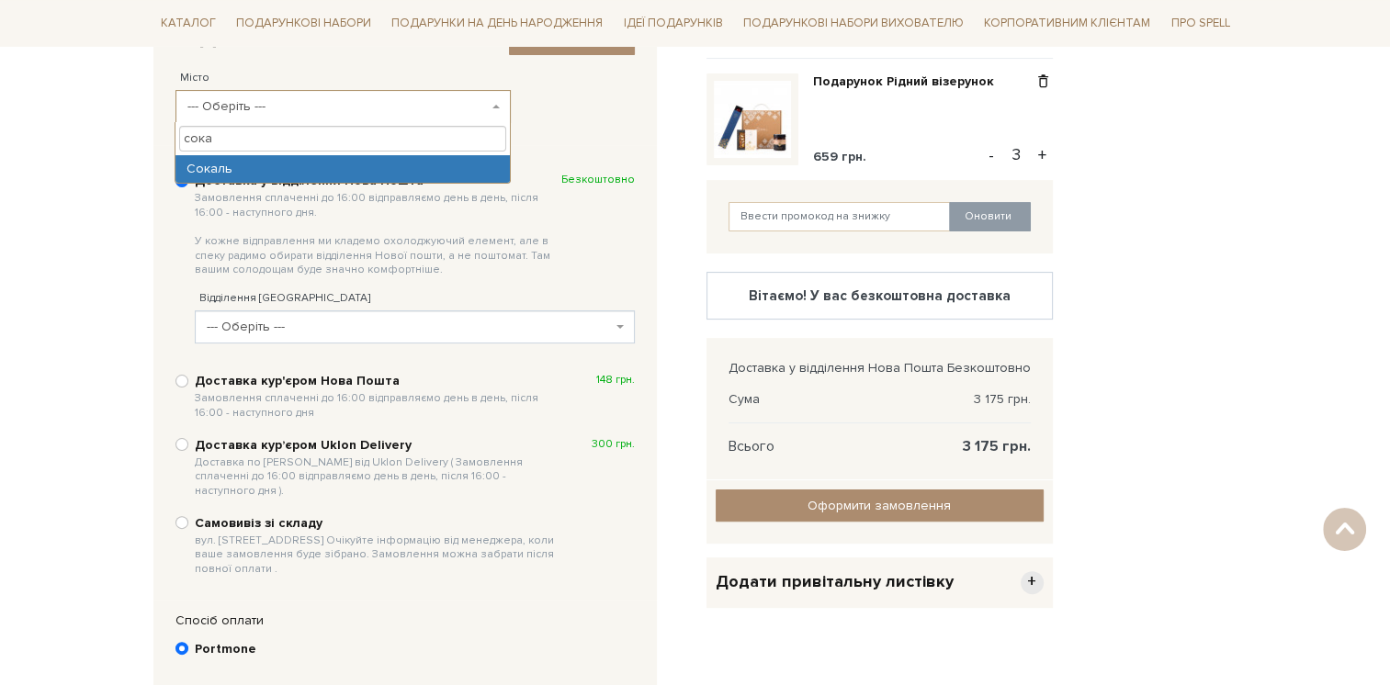
type input "сока"
select select "Сокаль"
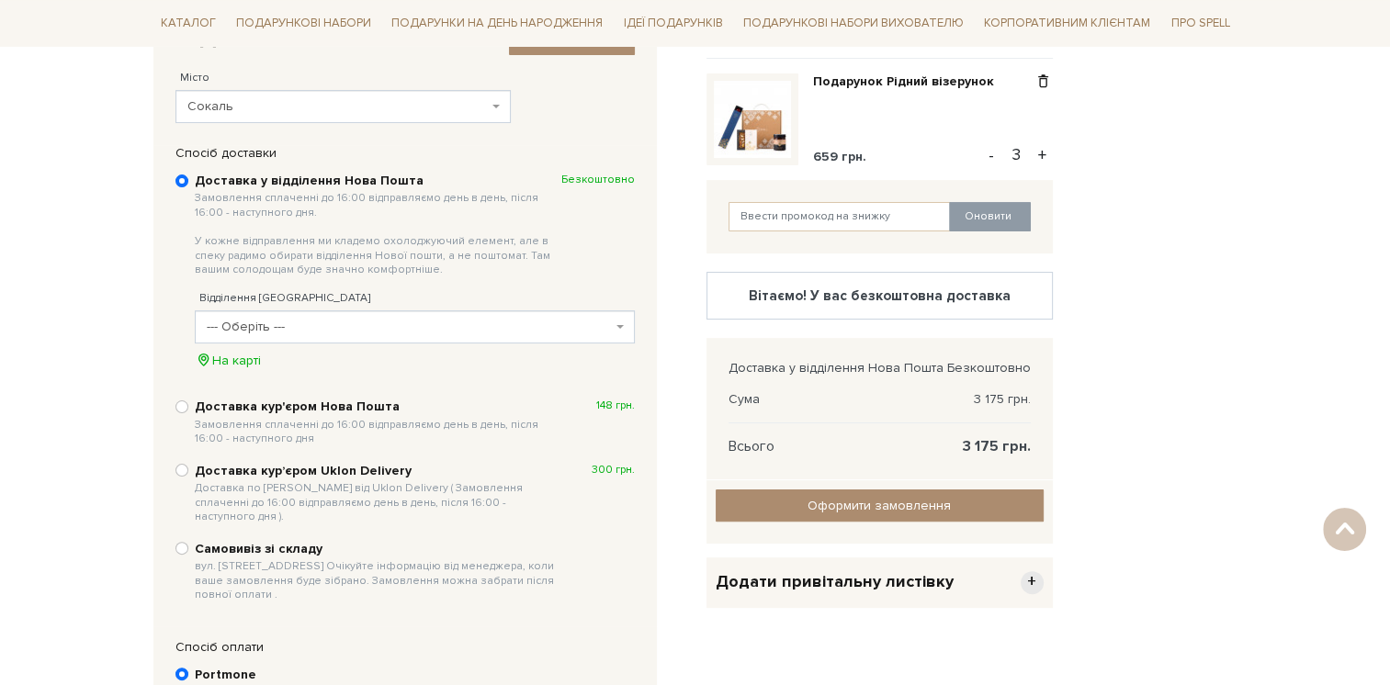
click at [296, 321] on span "--- Оберіть ---" at bounding box center [409, 327] width 405 height 18
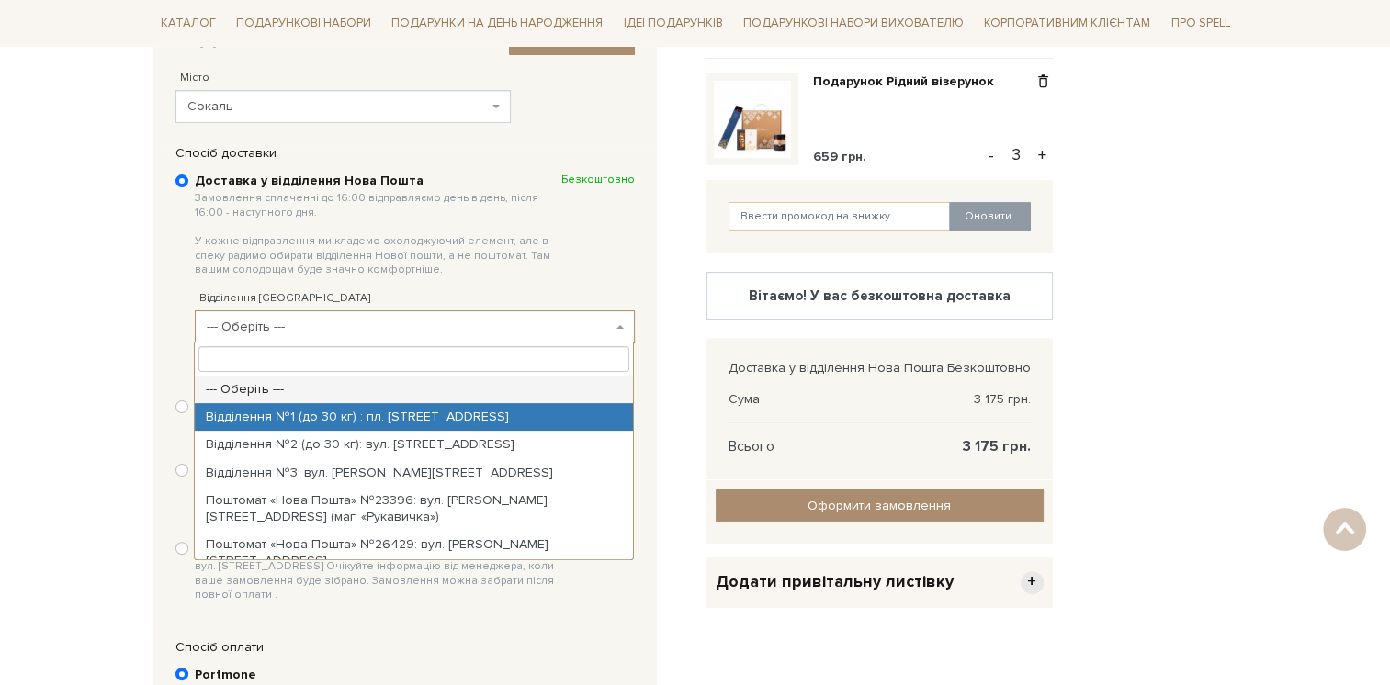
select select "Відділення №1 (до 30 кг) : пл. [STREET_ADDRESS]"
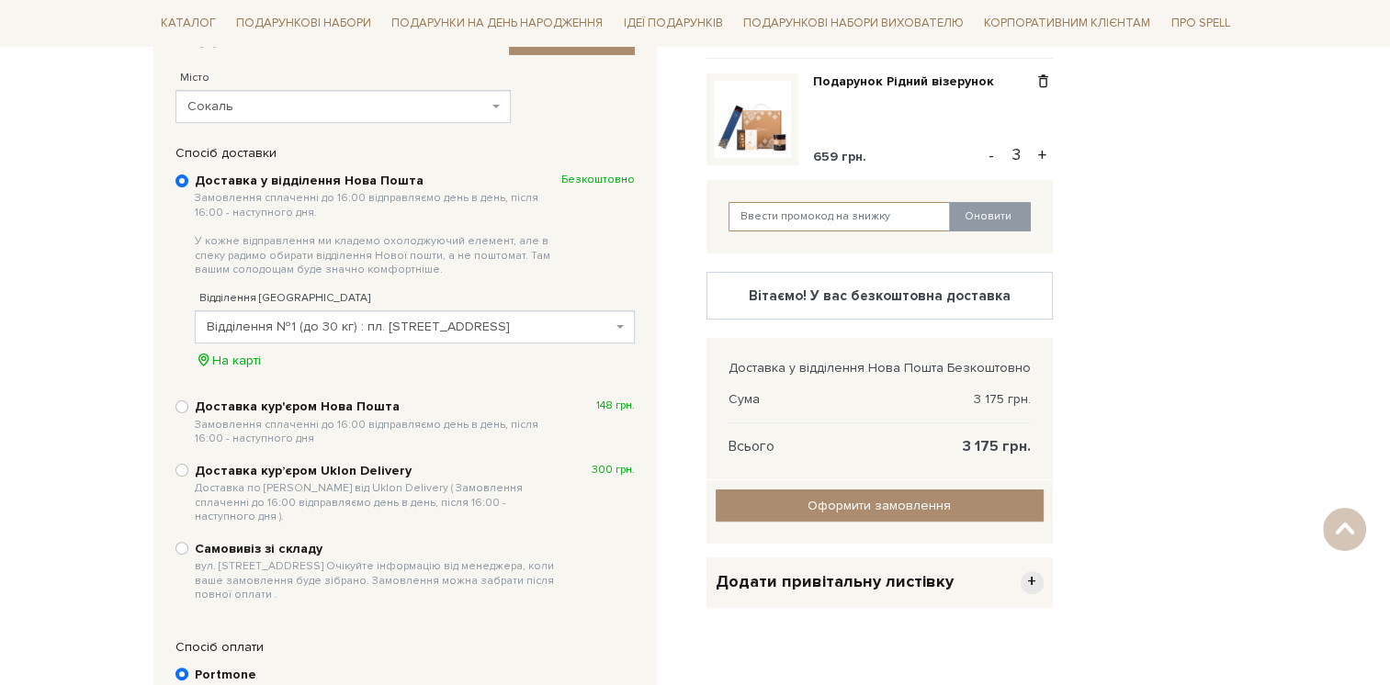
click at [804, 217] on input "text" at bounding box center [839, 216] width 222 height 29
click at [758, 212] on input "text" at bounding box center [839, 216] width 222 height 29
paste input "kyivcake"
type input "kyivcake"
click at [978, 214] on button "Оновити" at bounding box center [990, 216] width 82 height 29
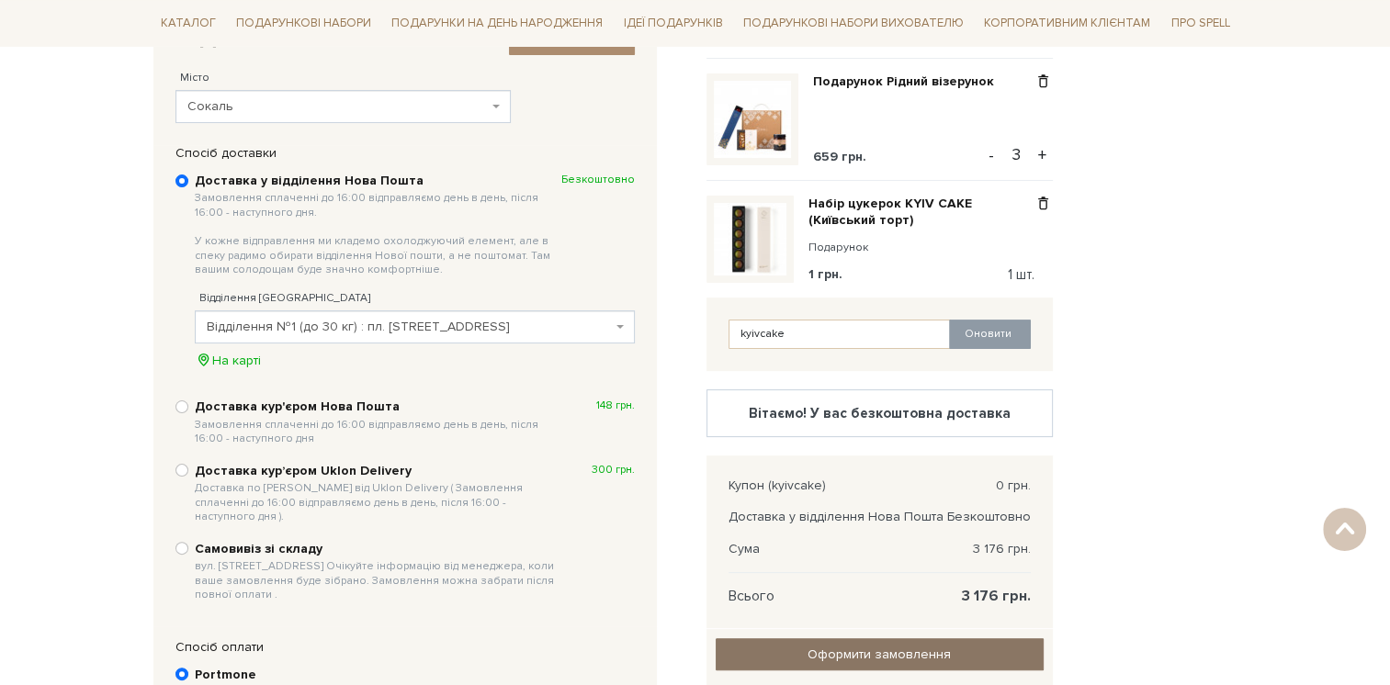
click at [833, 652] on input "Оформити замовлення" at bounding box center [880, 654] width 328 height 32
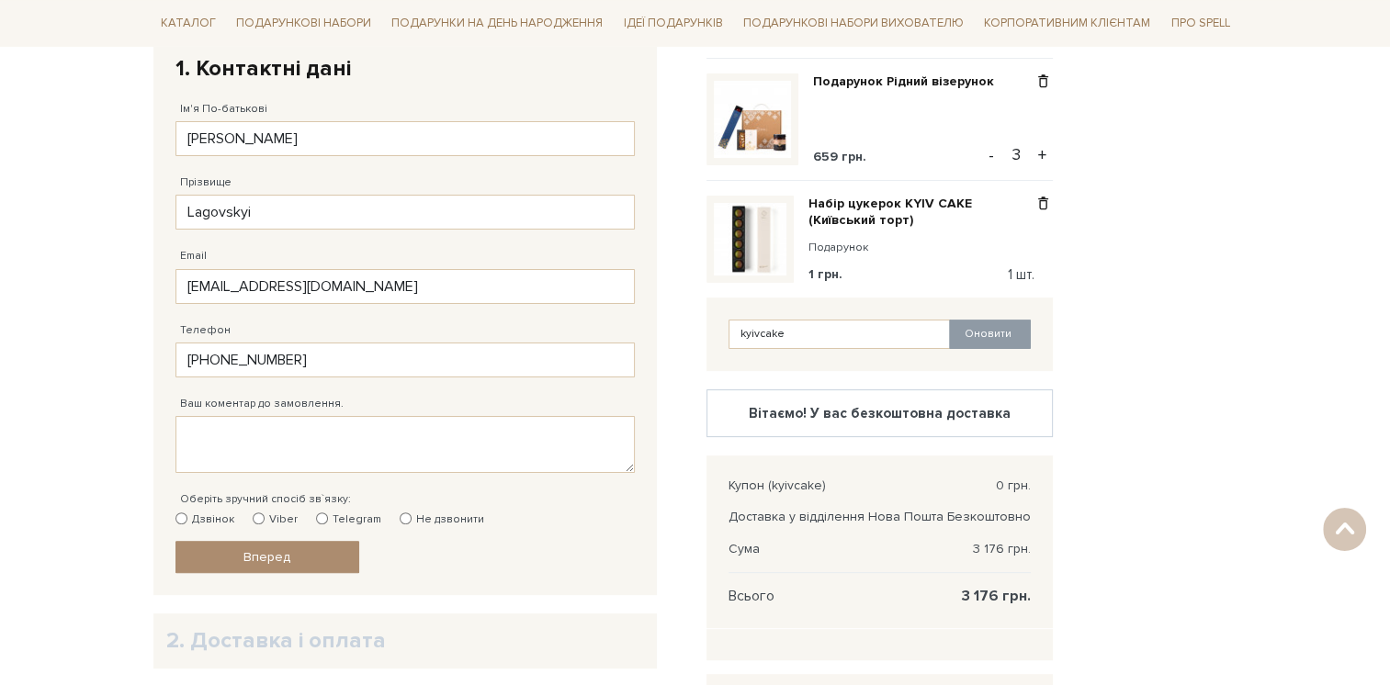
click at [981, 251] on small "Подарунок" at bounding box center [920, 248] width 225 height 17
click at [970, 143] on div "Подарунок Рідний візерунок 659 грн." at bounding box center [910, 119] width 195 height 92
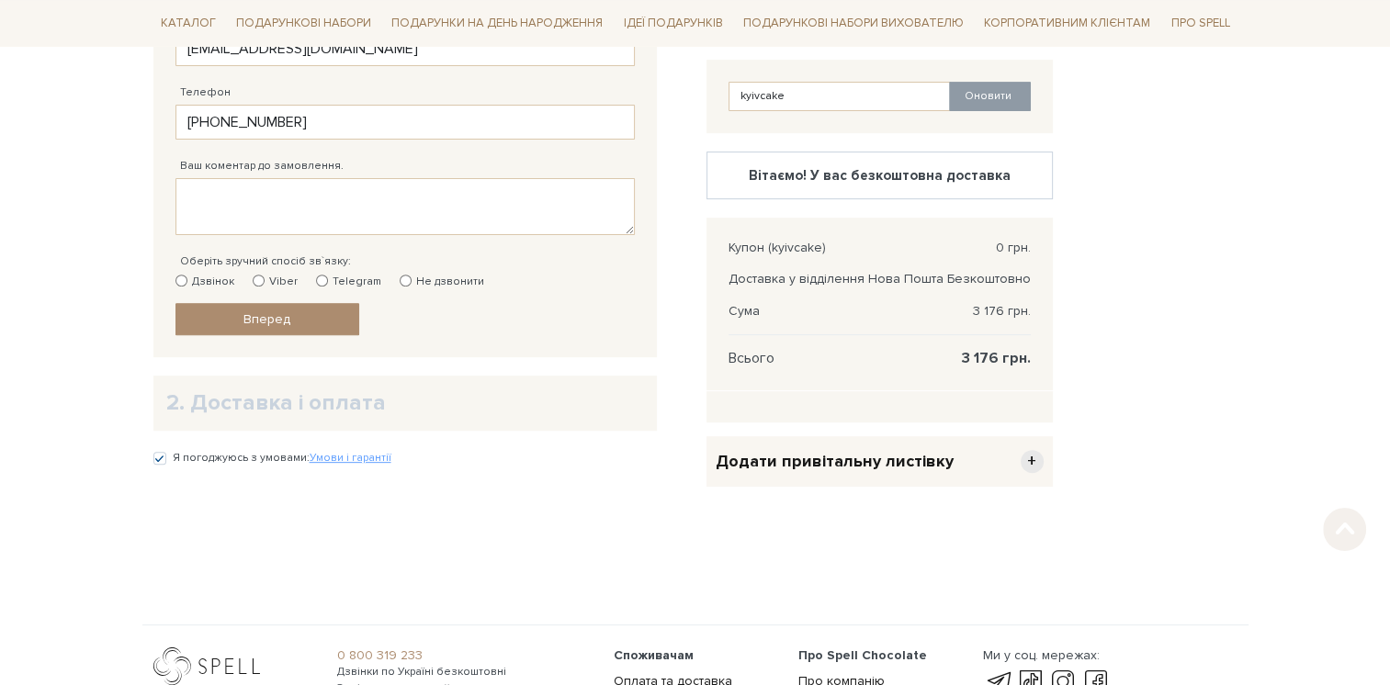
scroll to position [633, 0]
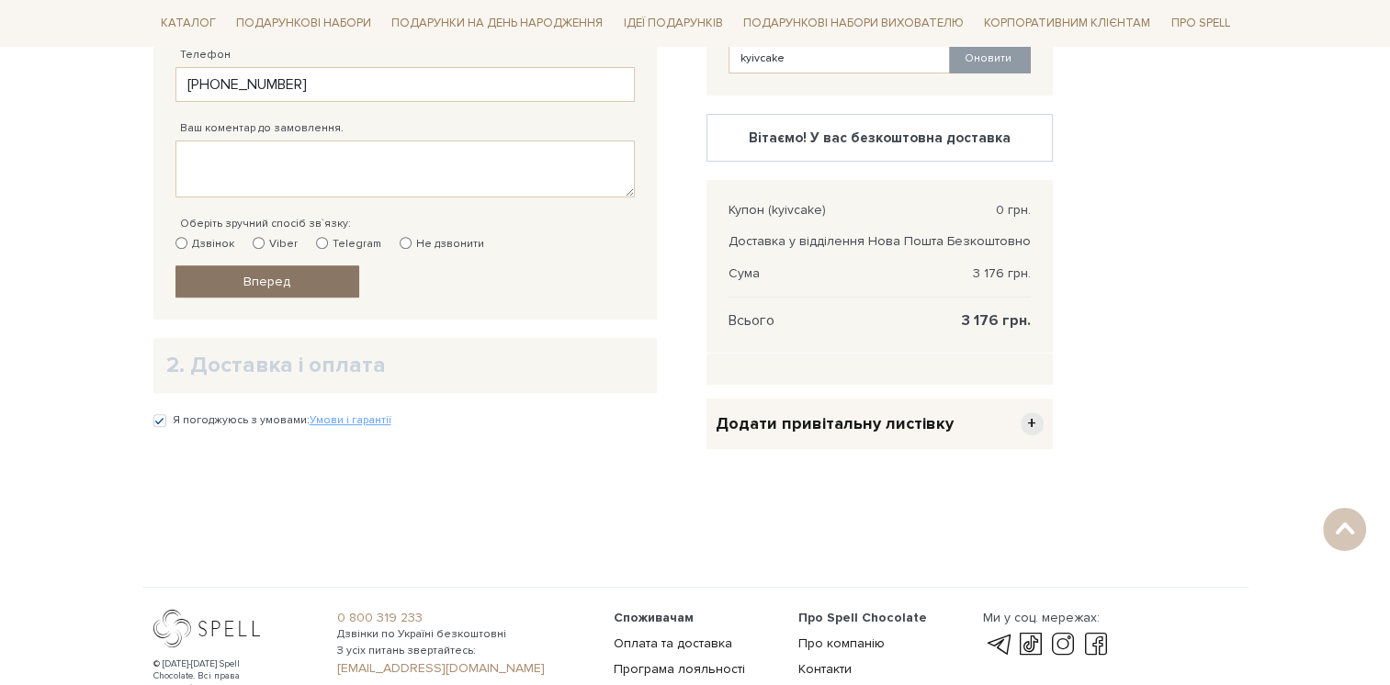
click at [231, 281] on link "Вперед" at bounding box center [267, 281] width 184 height 32
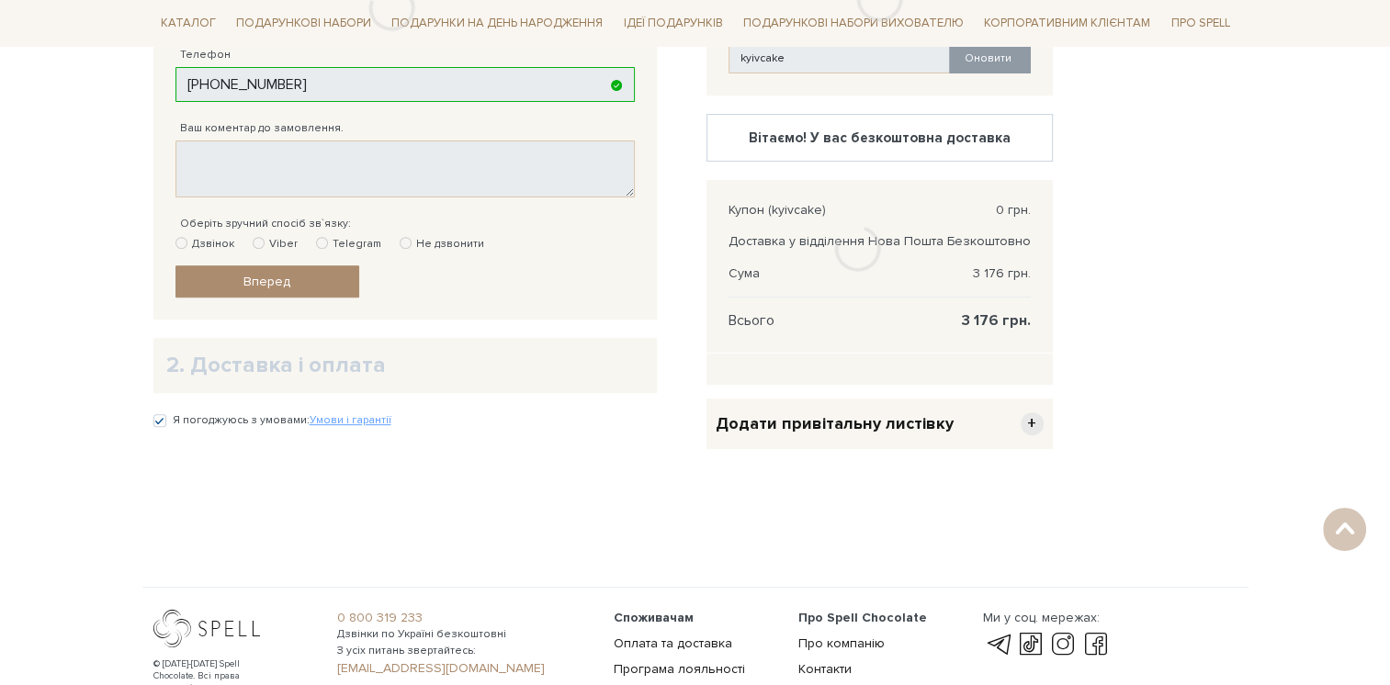
scroll to position [357, 0]
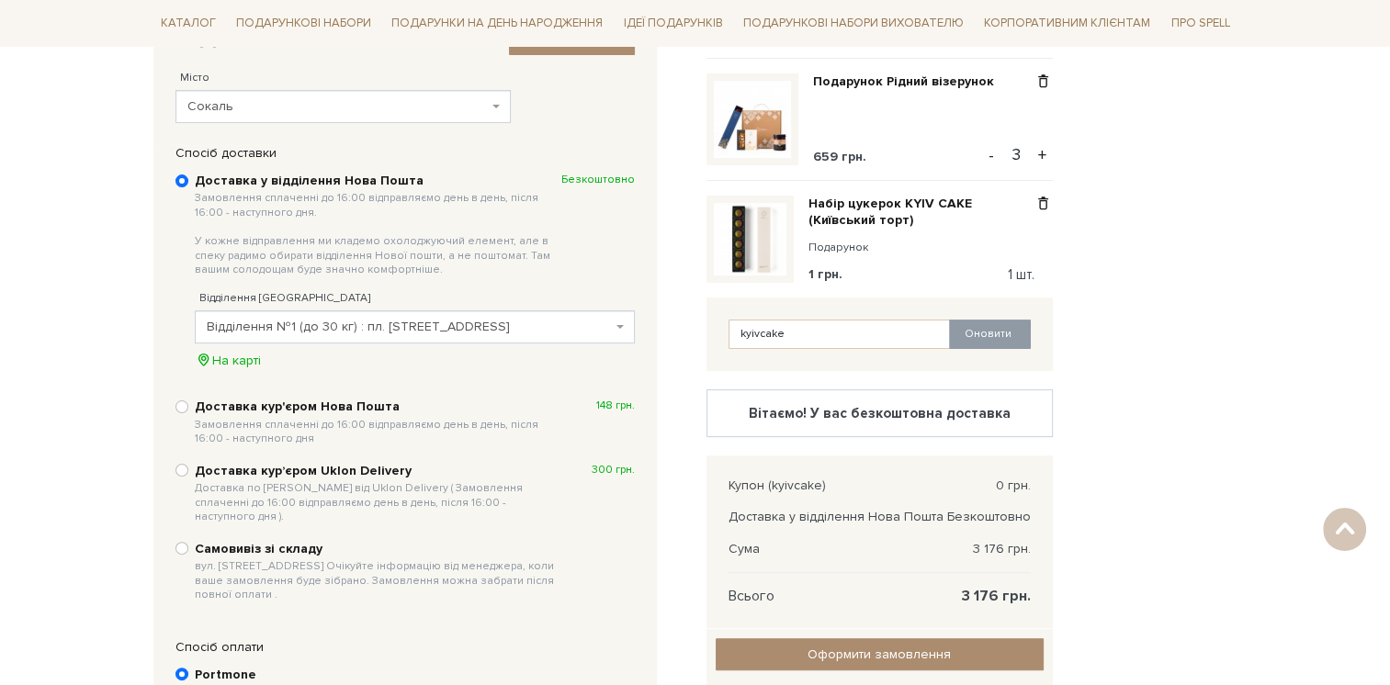
click at [183, 413] on div "Доставка кур'єром Нова Пошта Замовлення сплаченні до 16:00 відправляємо день в …" at bounding box center [404, 422] width 459 height 51
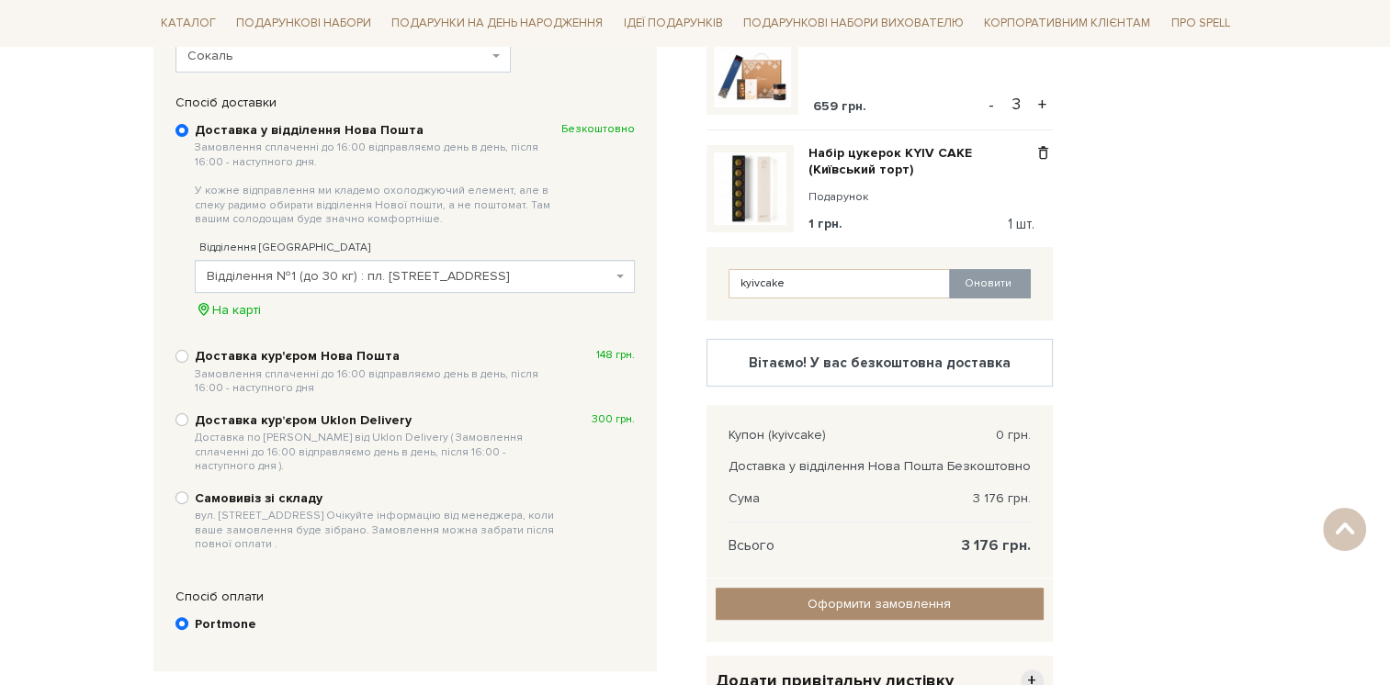
scroll to position [541, 0]
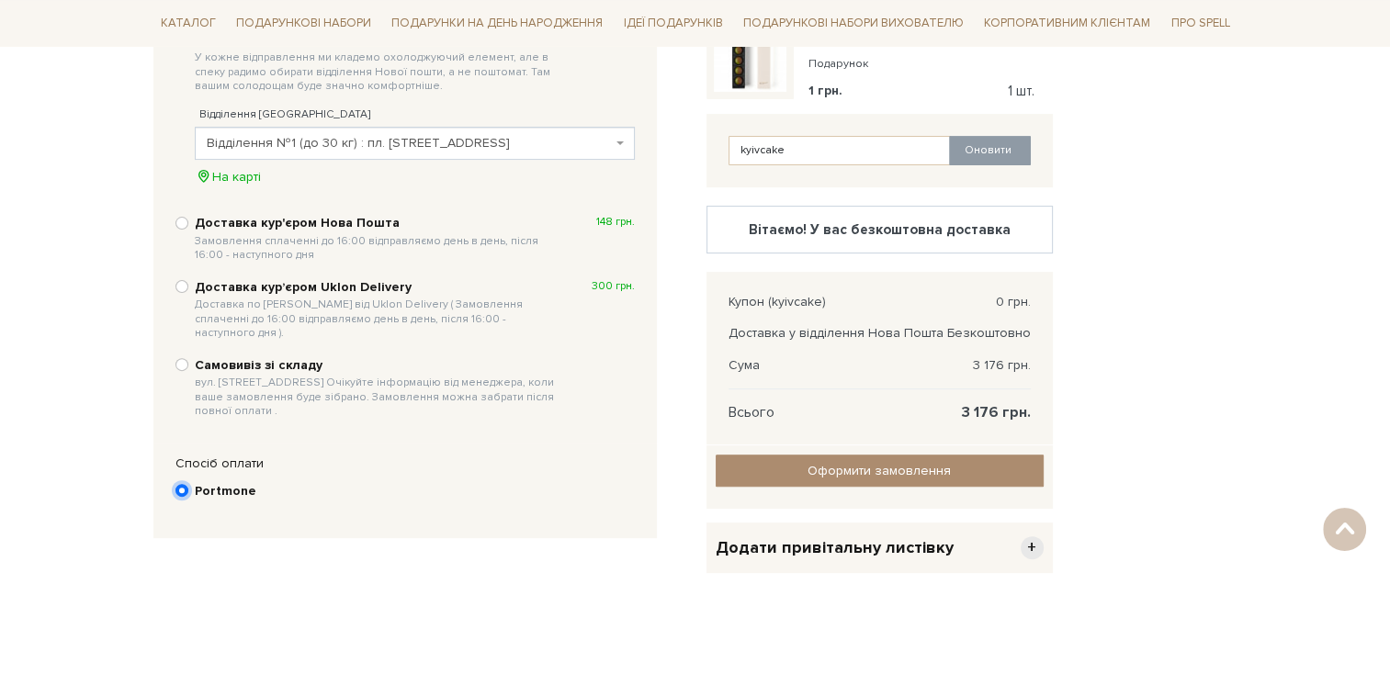
drag, startPoint x: 178, startPoint y: 472, endPoint x: 297, endPoint y: 499, distance: 121.5
click at [178, 484] on input "Portmone" at bounding box center [181, 490] width 13 height 13
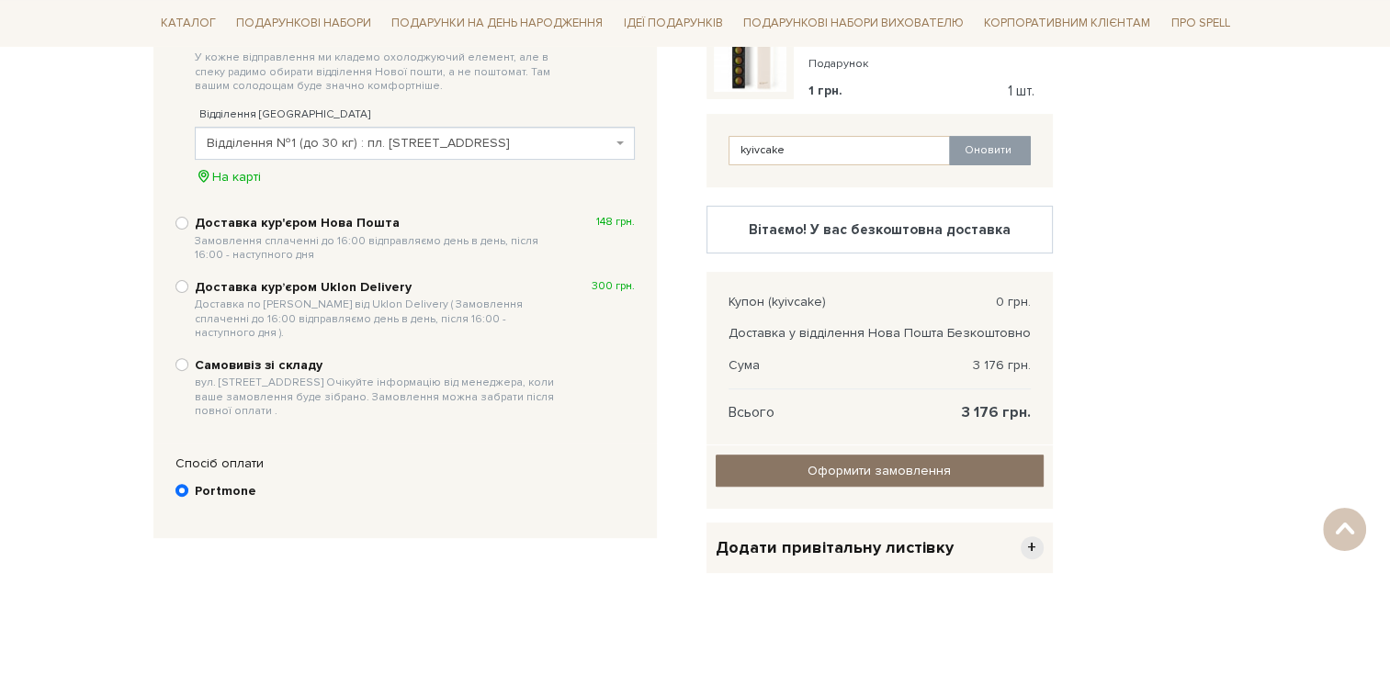
click at [862, 468] on input "Оформити замовлення" at bounding box center [880, 471] width 328 height 32
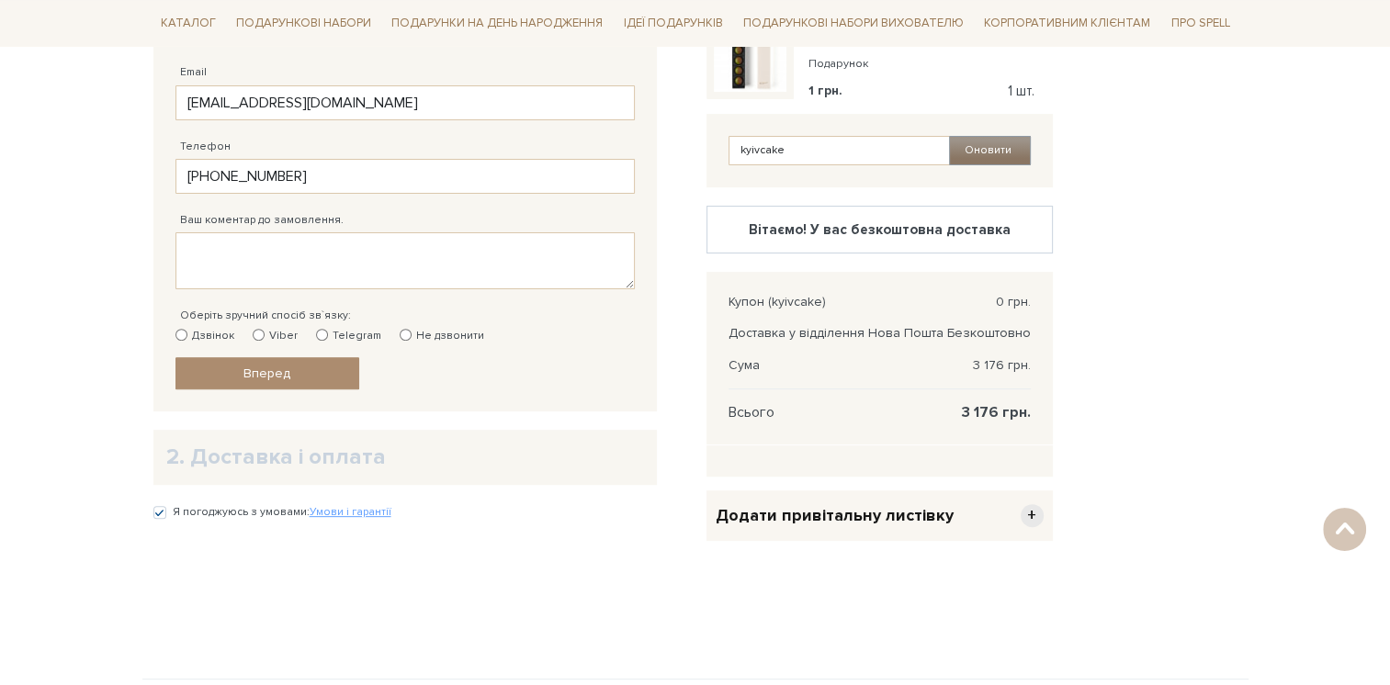
click at [992, 152] on button "Оновити" at bounding box center [990, 150] width 82 height 29
click at [958, 516] on div "Додати привітальну листівку +" at bounding box center [879, 516] width 346 height 51
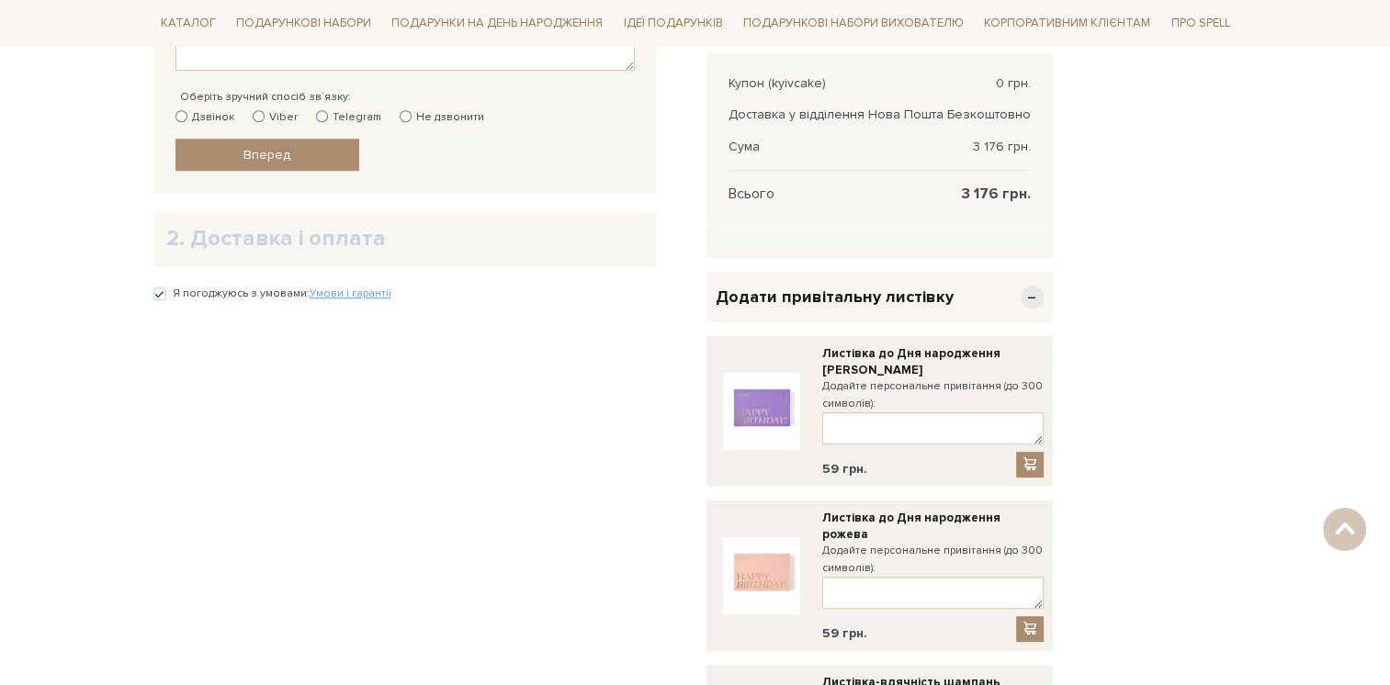
scroll to position [817, 0]
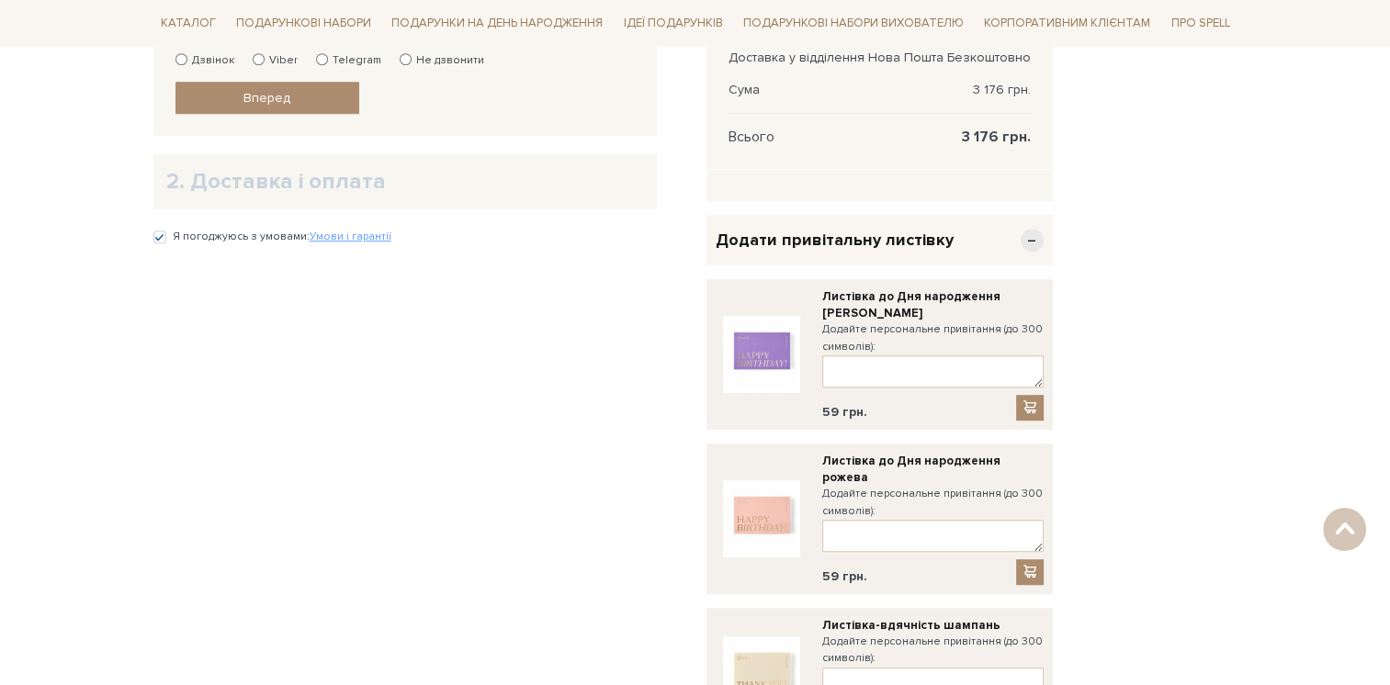
click at [1023, 234] on span "−" at bounding box center [1032, 240] width 23 height 23
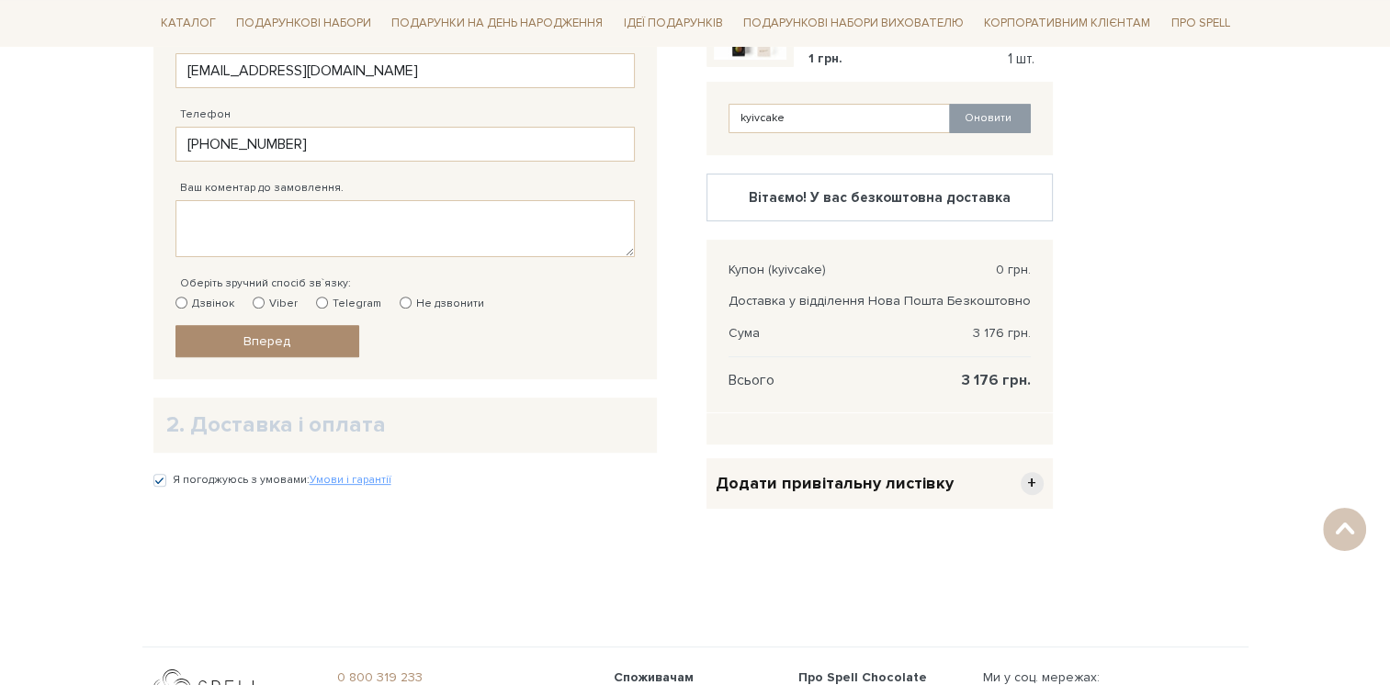
scroll to position [449, 0]
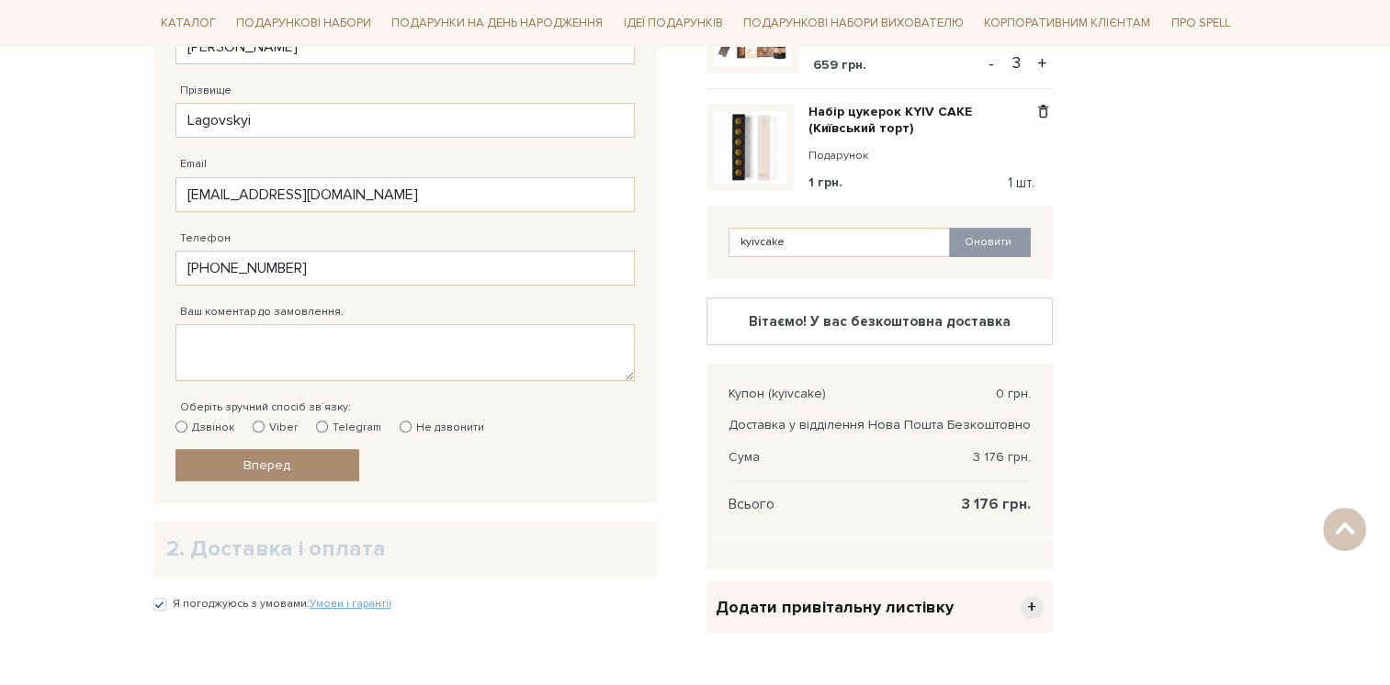
click at [270, 480] on div "Відправити Для себе У подарунок 1. Контактні дані Ім'я По-батькові [PERSON_NAME…" at bounding box center [405, 207] width 478 height 570
click at [266, 463] on span "Вперед" at bounding box center [266, 465] width 47 height 16
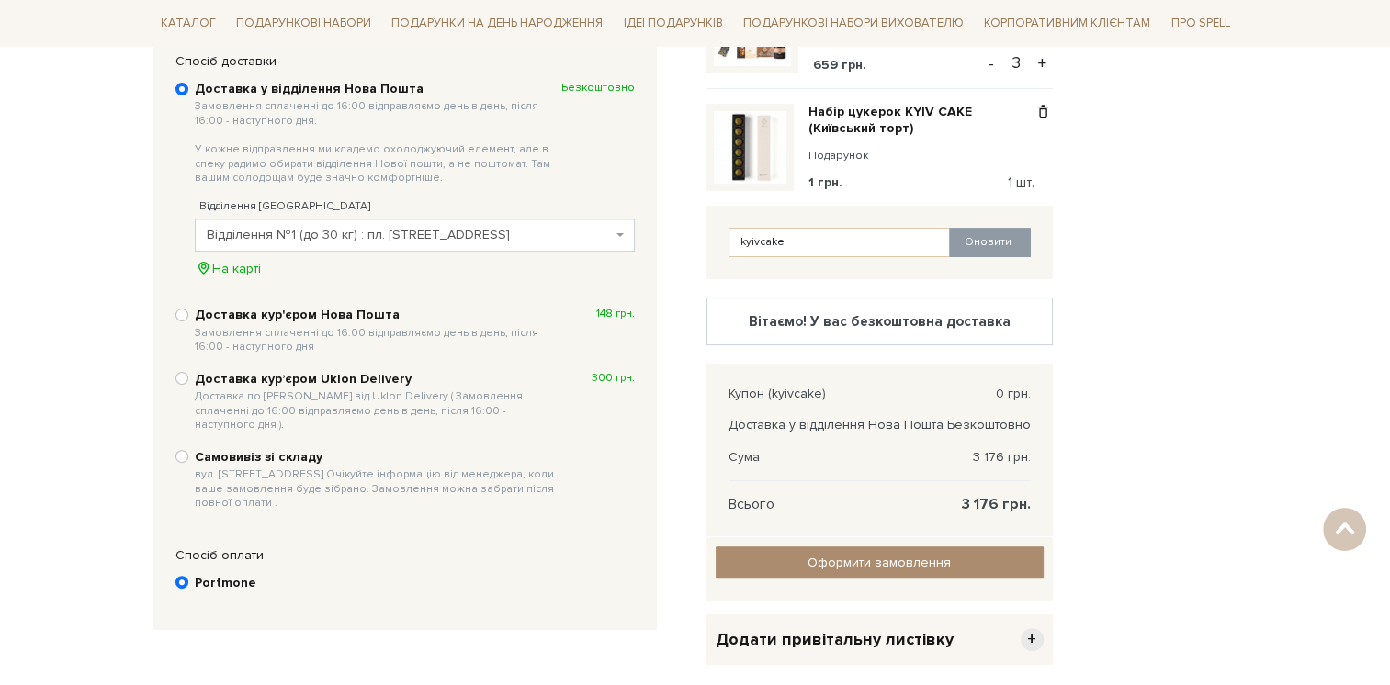
scroll to position [357, 0]
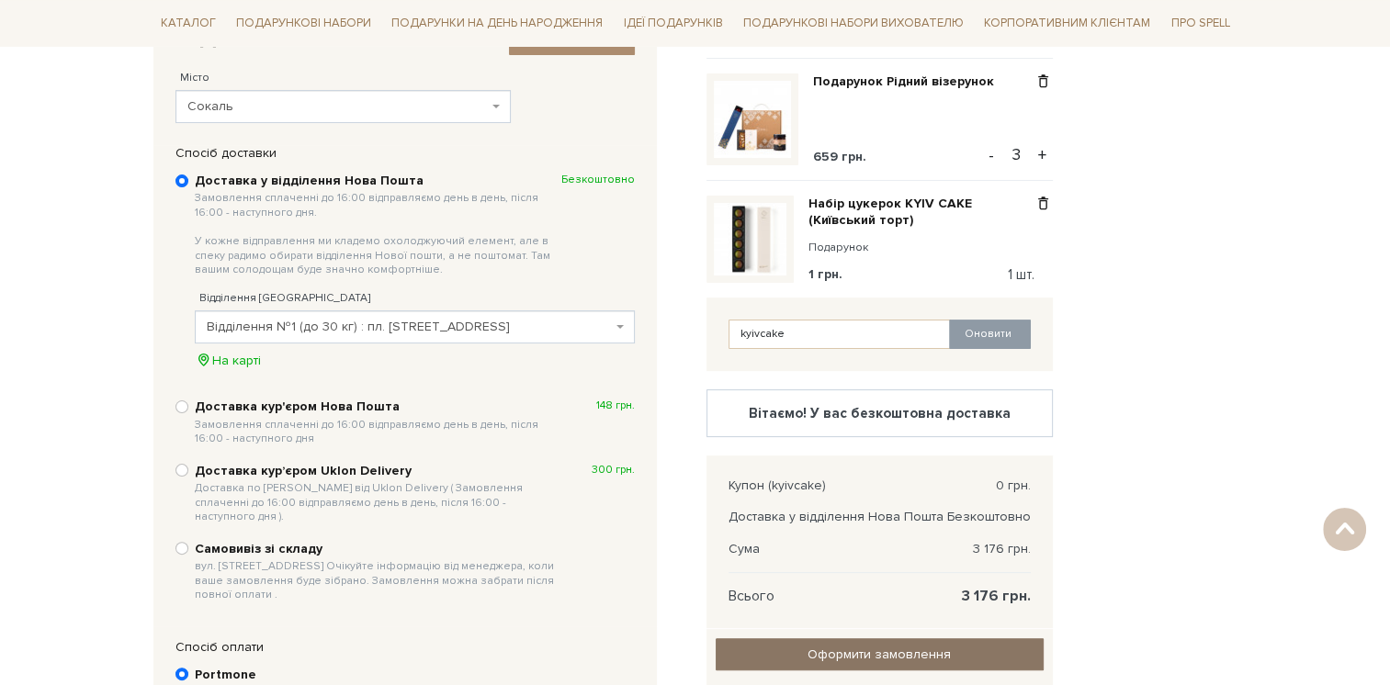
click at [887, 654] on input "Оформити замовлення" at bounding box center [880, 654] width 328 height 32
